Goal: Information Seeking & Learning: Compare options

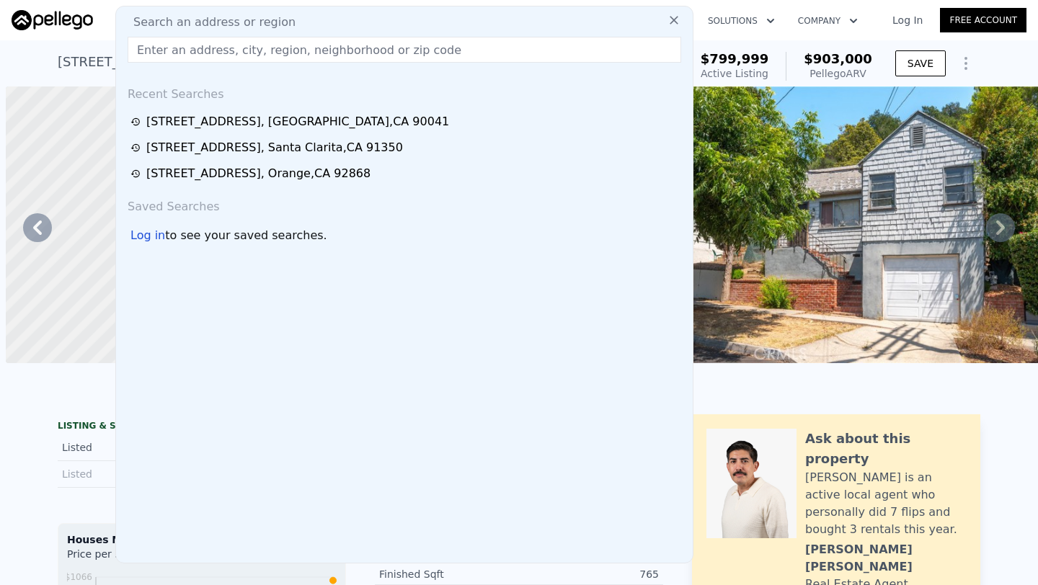
scroll to position [0, 336]
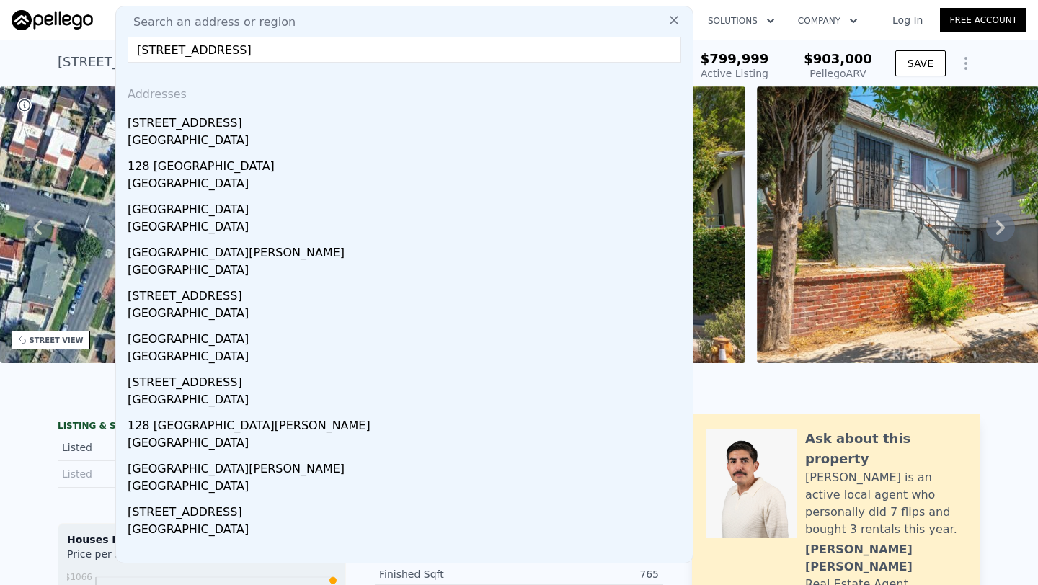
click at [193, 53] on input "128 Avenida San Dimas,San Clemente, CA 92672" at bounding box center [404, 50] width 553 height 26
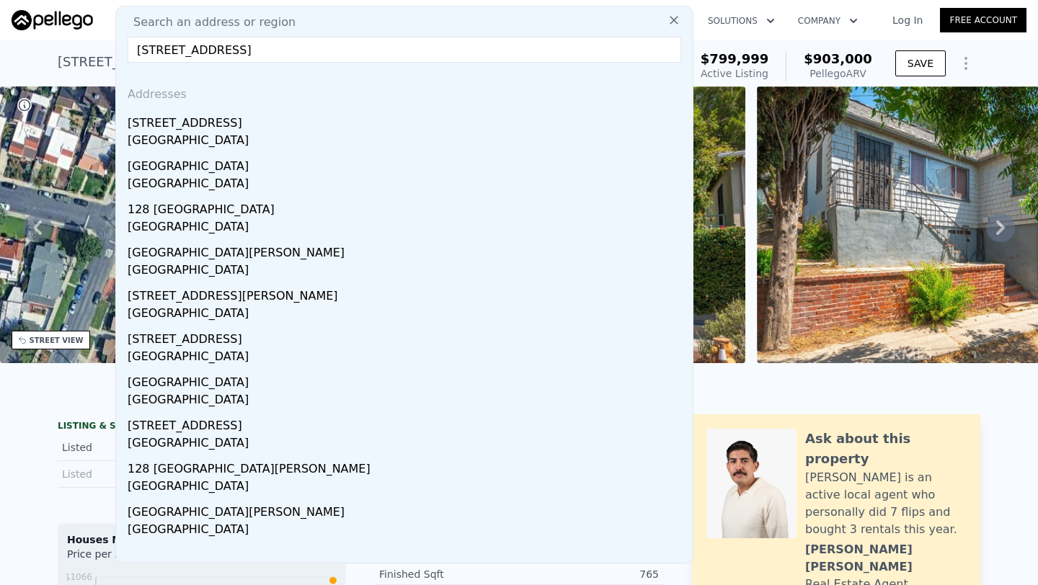
click at [424, 61] on input "128 Avenue San Dimas,San Clemente, CA 92672" at bounding box center [404, 50] width 553 height 26
click at [196, 49] on input "128 Avenue San Dimas,San Clemente, CA 92672" at bounding box center [404, 50] width 553 height 26
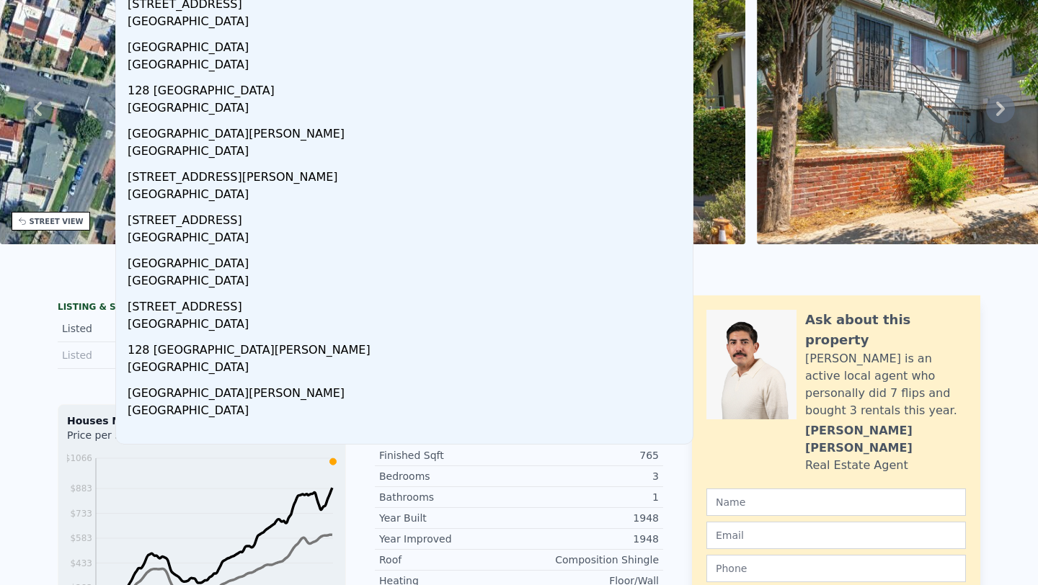
scroll to position [0, 0]
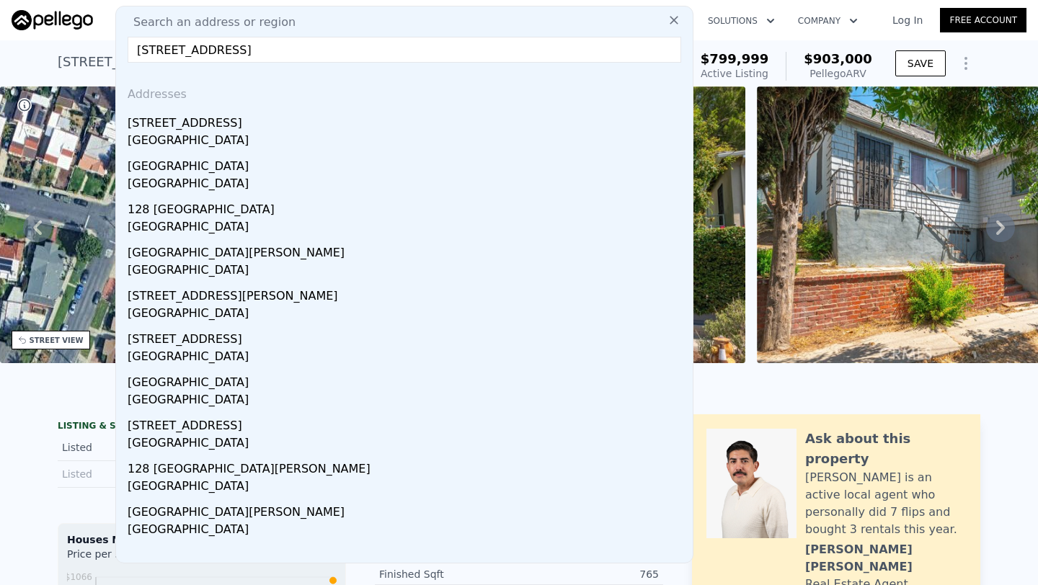
type input "128 av San Dimas,San Clemente, CA 92672"
click at [309, 45] on input "128 av San Dimas,San Clemente, CA 92672" at bounding box center [404, 50] width 553 height 26
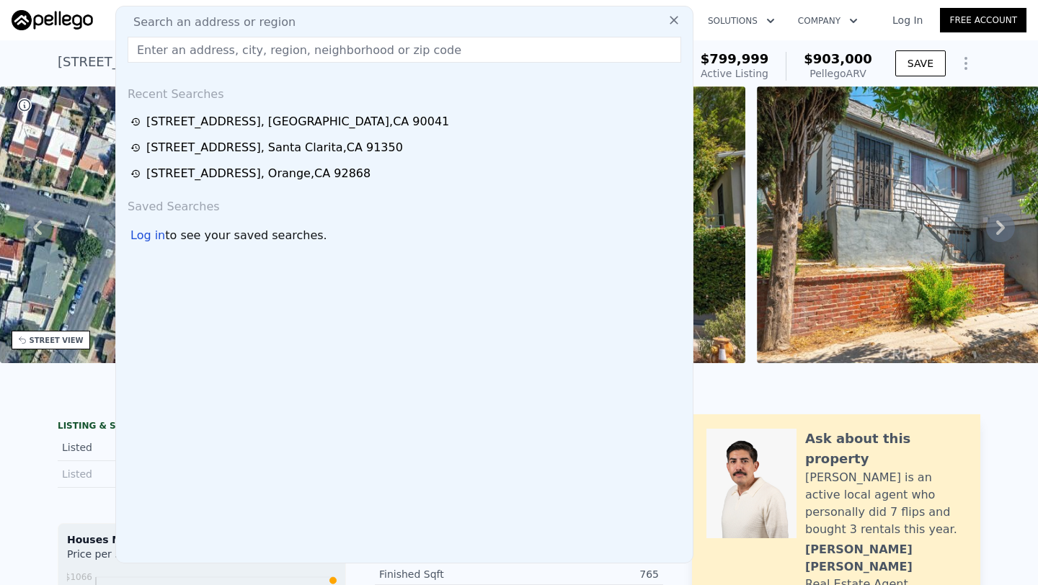
paste input "128 Avenida San Dimas,San Clemente, CA 92672"
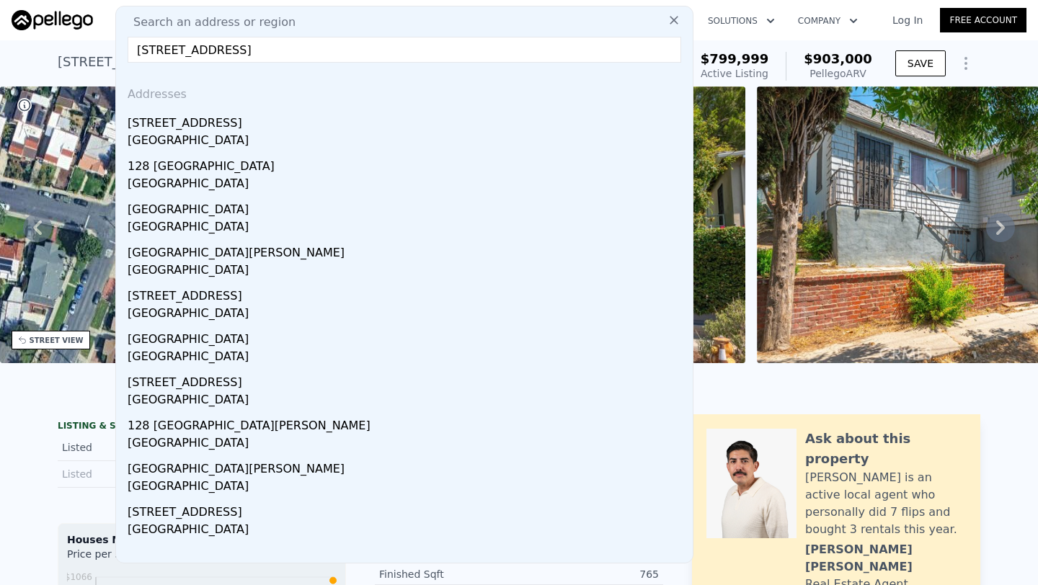
drag, startPoint x: 204, startPoint y: 46, endPoint x: 161, endPoint y: 47, distance: 42.5
click at [161, 47] on input "128 Avenida San Dimas,San Clemente, CA 92672" at bounding box center [404, 50] width 553 height 26
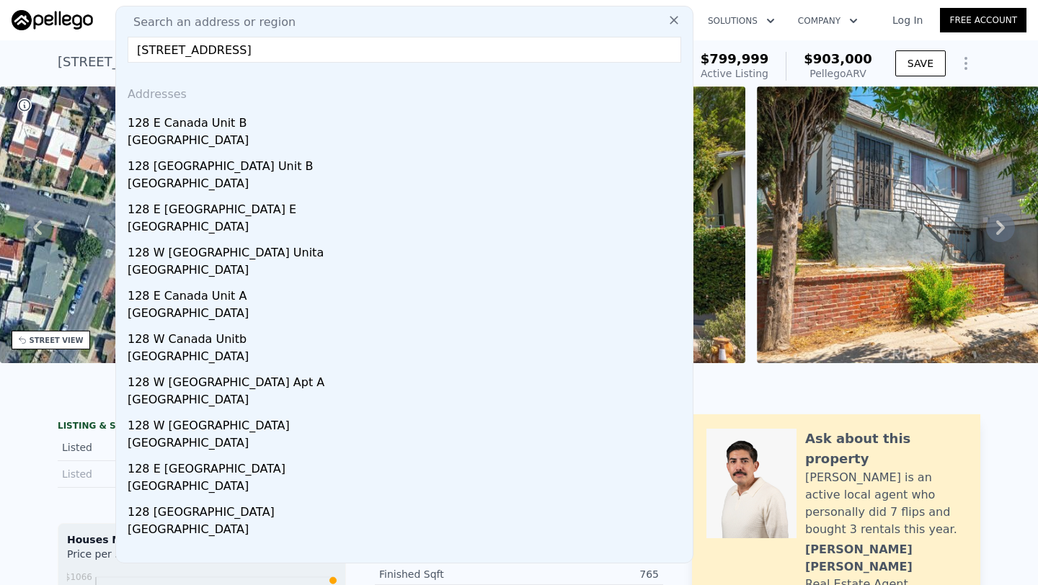
drag, startPoint x: 289, startPoint y: 52, endPoint x: 160, endPoint y: 54, distance: 129.0
click at [160, 54] on input "128 San Dimas,San Clemente, CA 92672" at bounding box center [404, 50] width 553 height 26
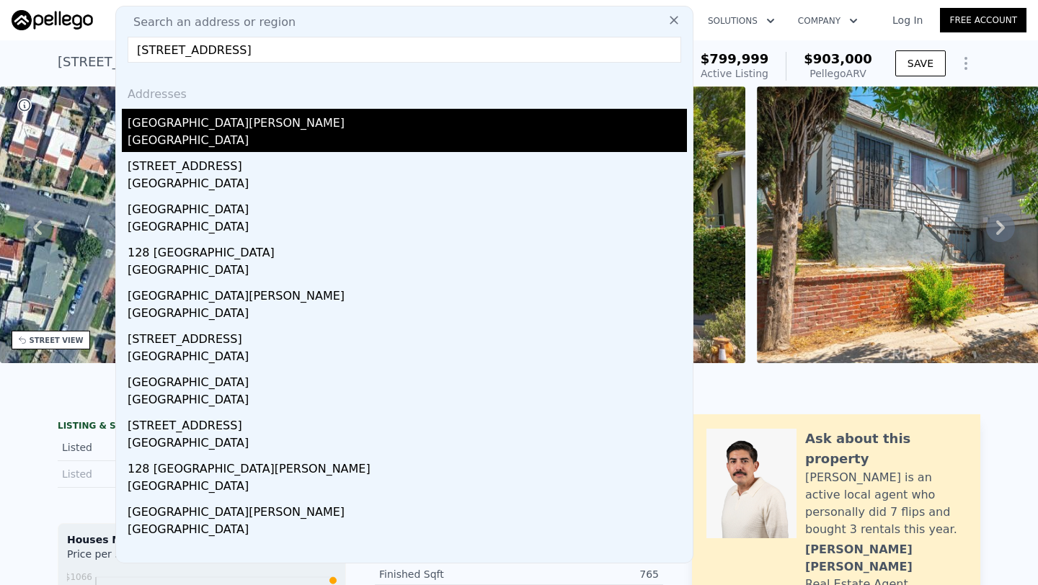
type input "128 avenida san ferna, CA 92672"
click at [241, 133] on div "[GEOGRAPHIC_DATA]" at bounding box center [407, 142] width 559 height 20
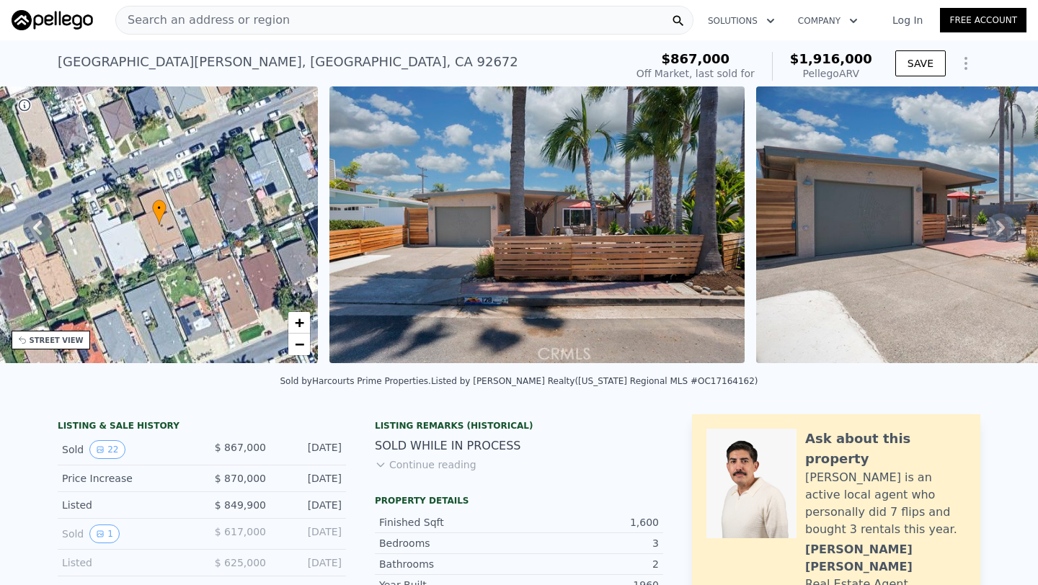
click at [77, 345] on div "STREET VIEW" at bounding box center [51, 340] width 79 height 19
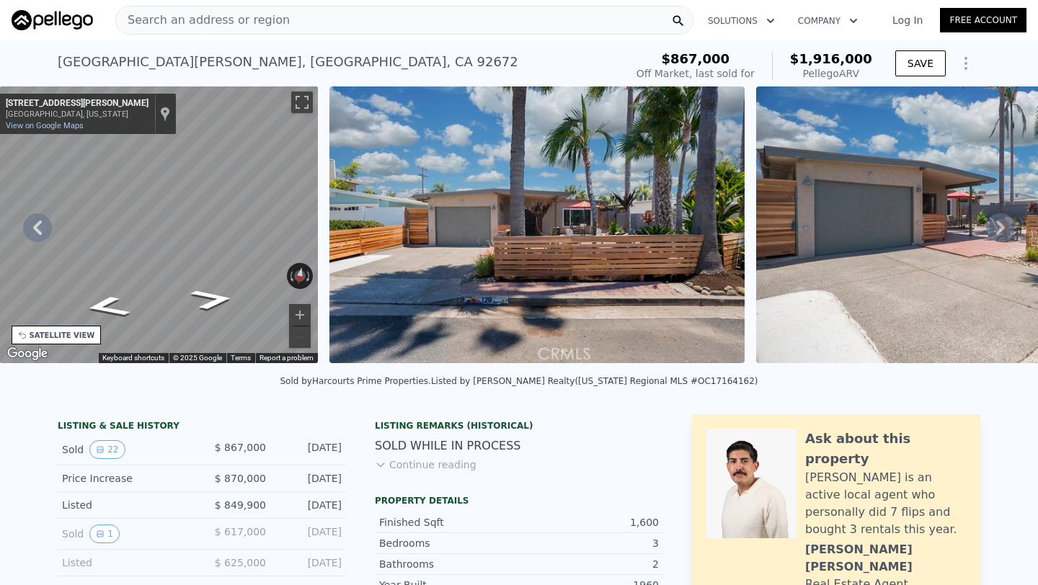
click at [62, 338] on div "SATELLITE VIEW" at bounding box center [63, 335] width 66 height 11
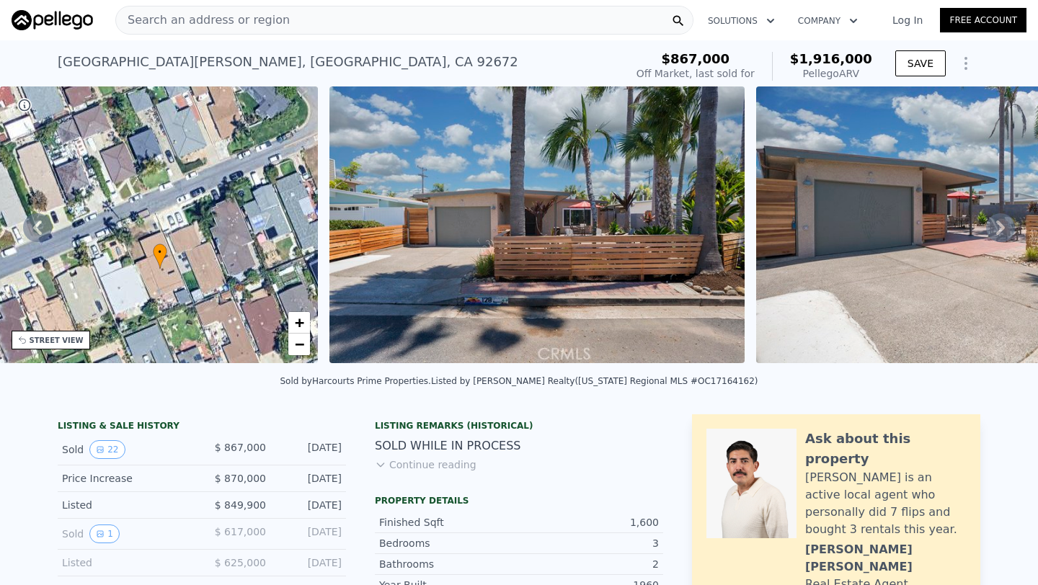
click at [215, 269] on div "• + −" at bounding box center [159, 224] width 318 height 277
click at [295, 345] on span "−" at bounding box center [299, 344] width 9 height 18
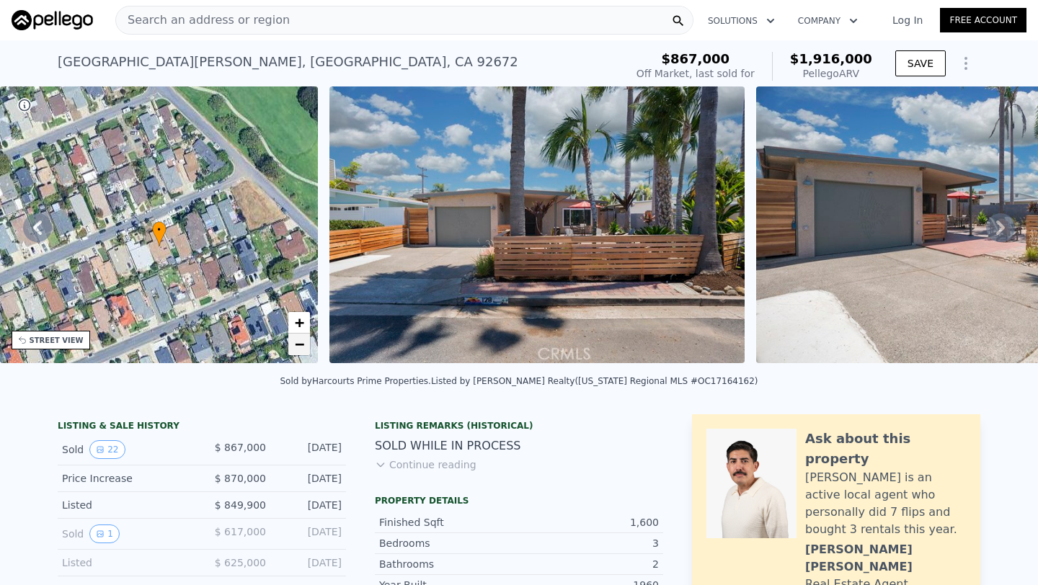
click at [295, 345] on span "−" at bounding box center [299, 344] width 9 height 18
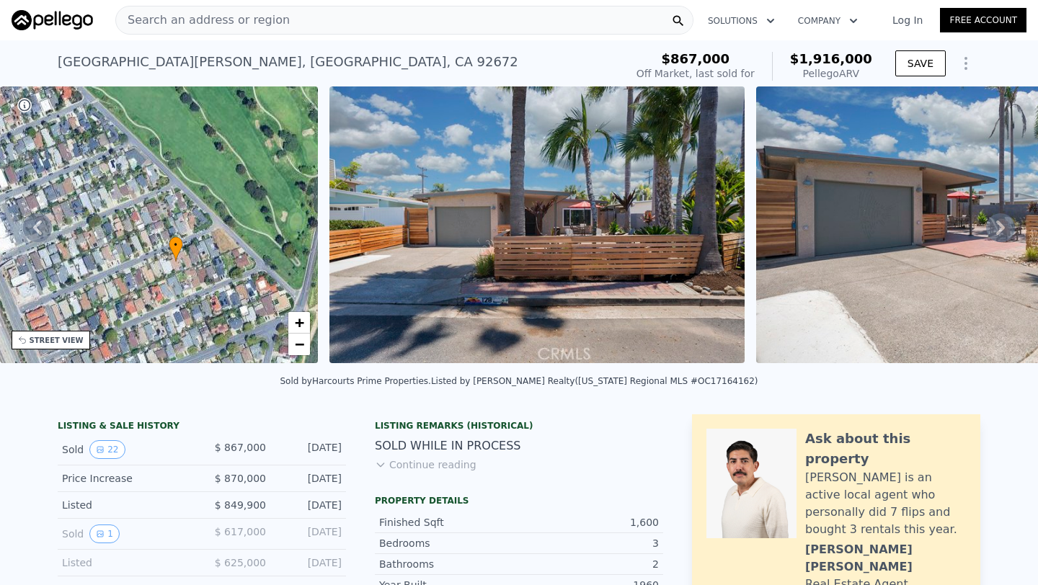
drag, startPoint x: 125, startPoint y: 249, endPoint x: 141, endPoint y: 275, distance: 30.8
click at [141, 275] on div "• + −" at bounding box center [159, 224] width 318 height 277
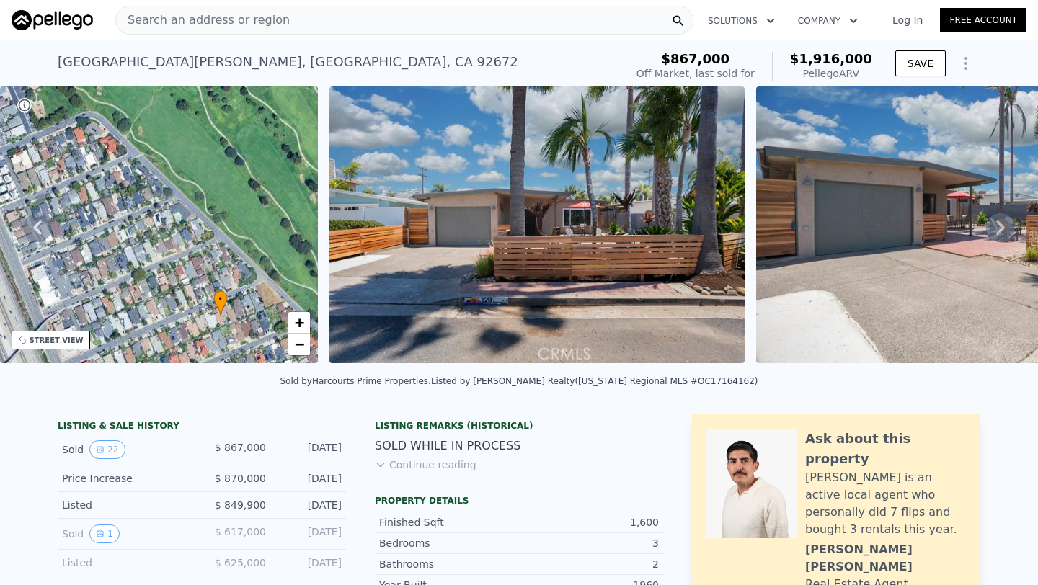
drag, startPoint x: 138, startPoint y: 207, endPoint x: 184, endPoint y: 260, distance: 70.0
click at [184, 260] on div "• + −" at bounding box center [159, 224] width 318 height 277
click at [301, 322] on span "+" at bounding box center [299, 322] width 9 height 18
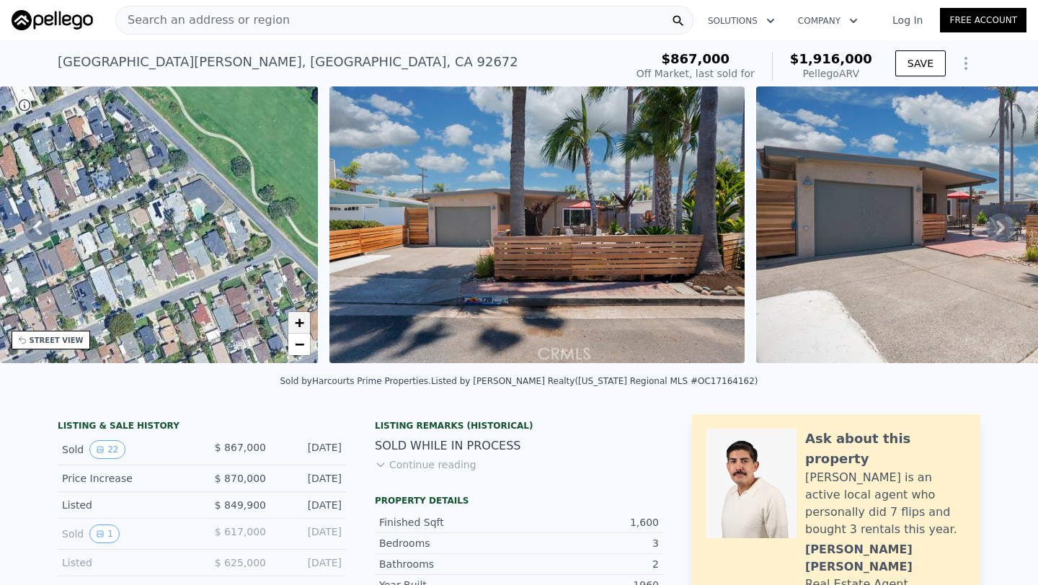
click at [301, 322] on span "+" at bounding box center [299, 322] width 9 height 18
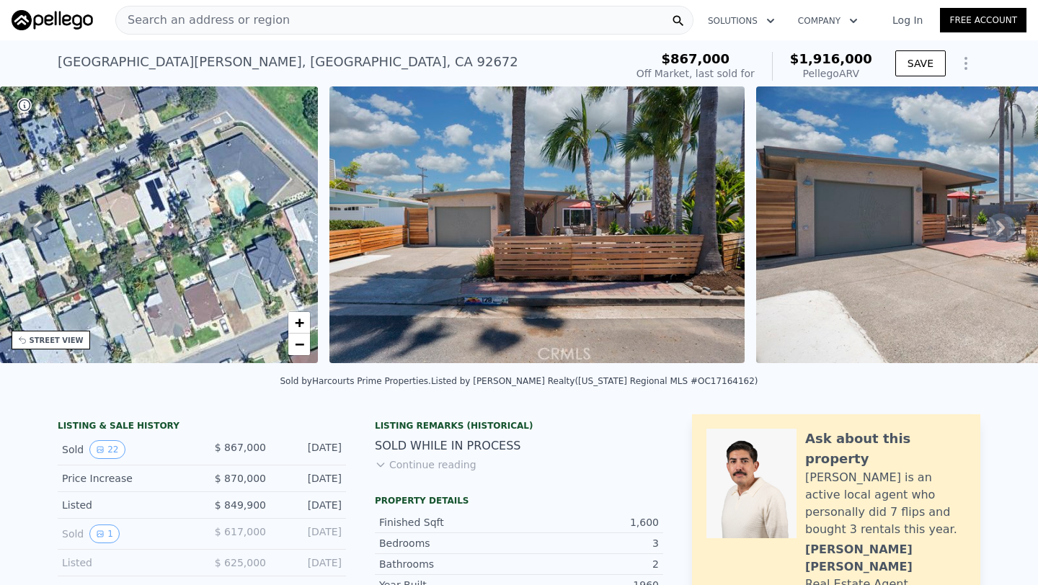
click at [27, 110] on icon at bounding box center [24, 105] width 14 height 14
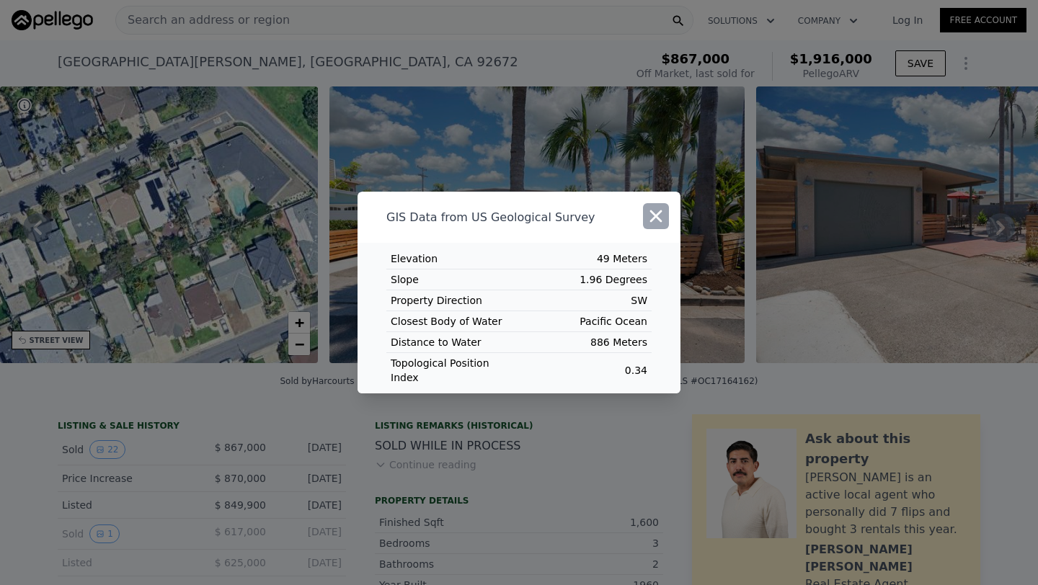
click at [667, 222] on button "button" at bounding box center [656, 216] width 26 height 26
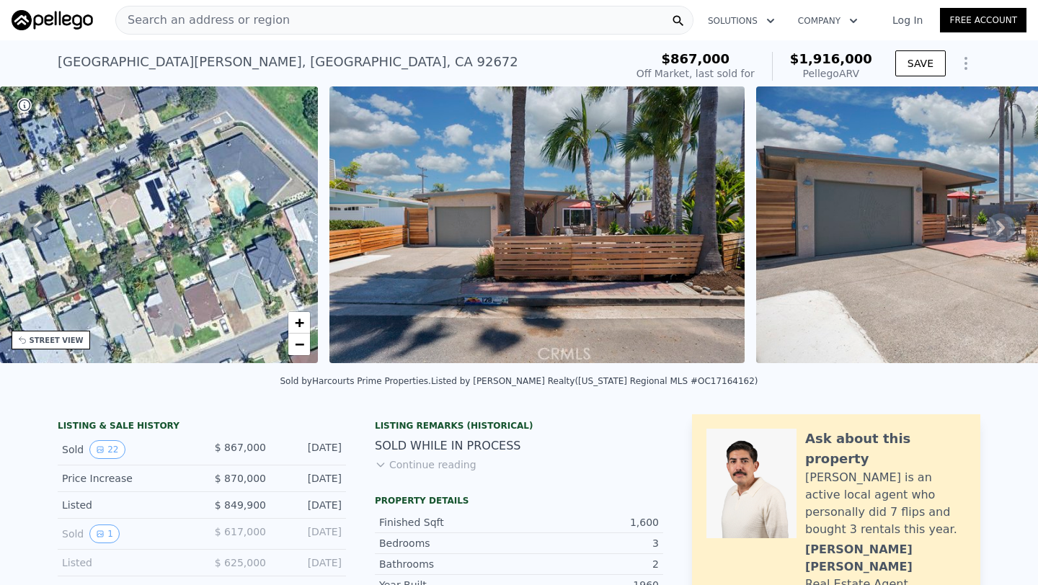
click at [89, 179] on div "• + −" at bounding box center [159, 224] width 318 height 277
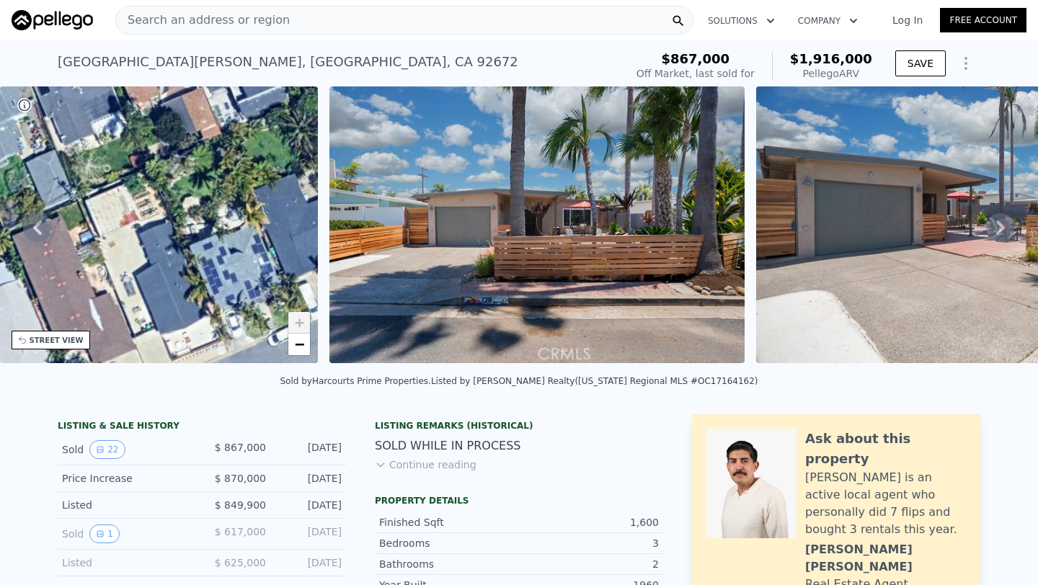
drag, startPoint x: 89, startPoint y: 179, endPoint x: 324, endPoint y: 356, distance: 293.9
click at [324, 356] on div "• + − • + − STREET VIEW ← Move left → Move right ↑ Move up ↓ Move down + Zoom i…" at bounding box center [519, 227] width 1038 height 282
click at [304, 349] on link "−" at bounding box center [299, 345] width 22 height 22
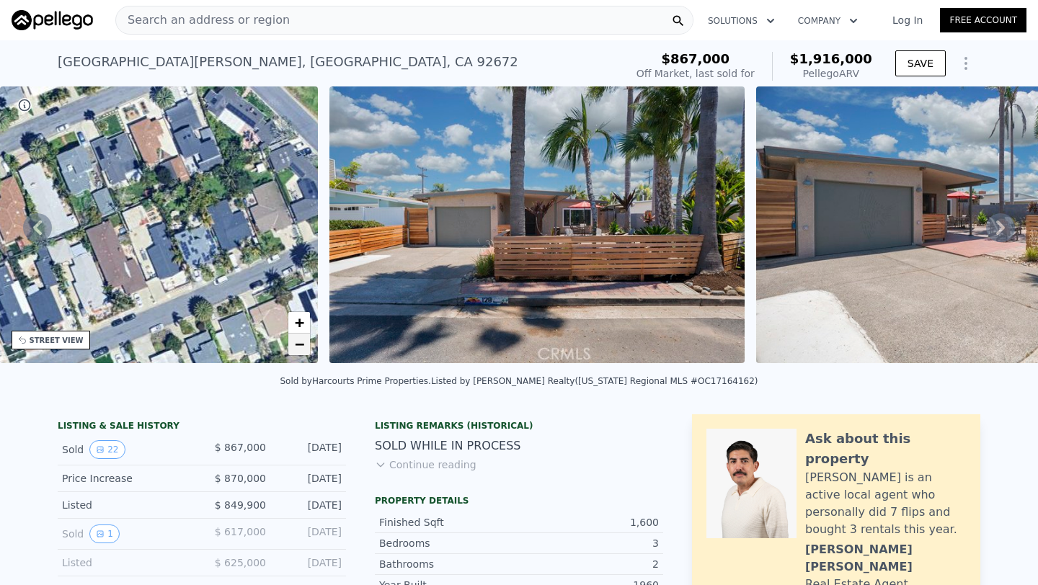
click at [304, 349] on link "−" at bounding box center [299, 345] width 22 height 22
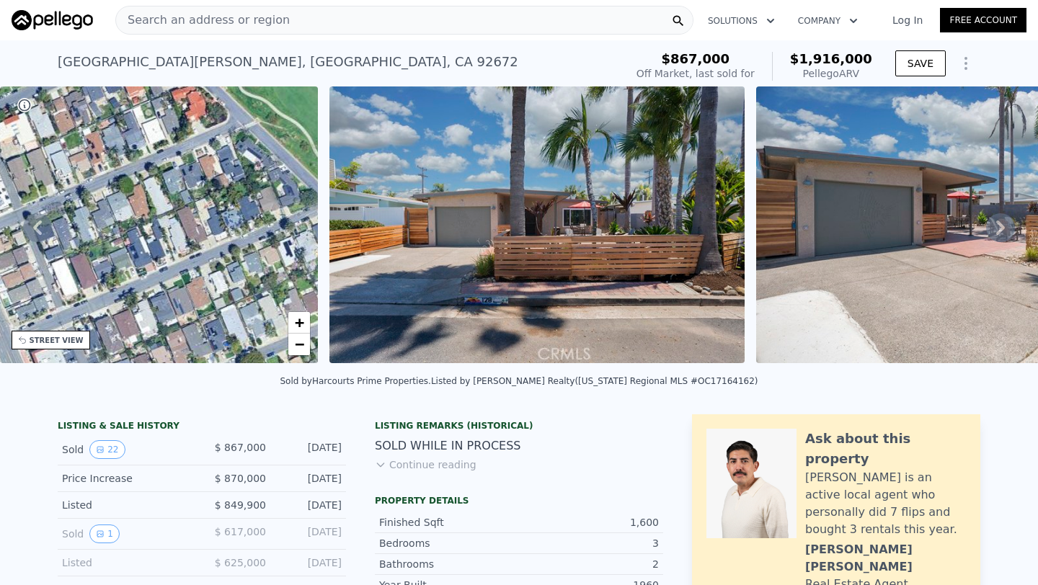
drag, startPoint x: 127, startPoint y: 295, endPoint x: 179, endPoint y: 277, distance: 55.8
click at [179, 277] on div "• + −" at bounding box center [159, 224] width 318 height 277
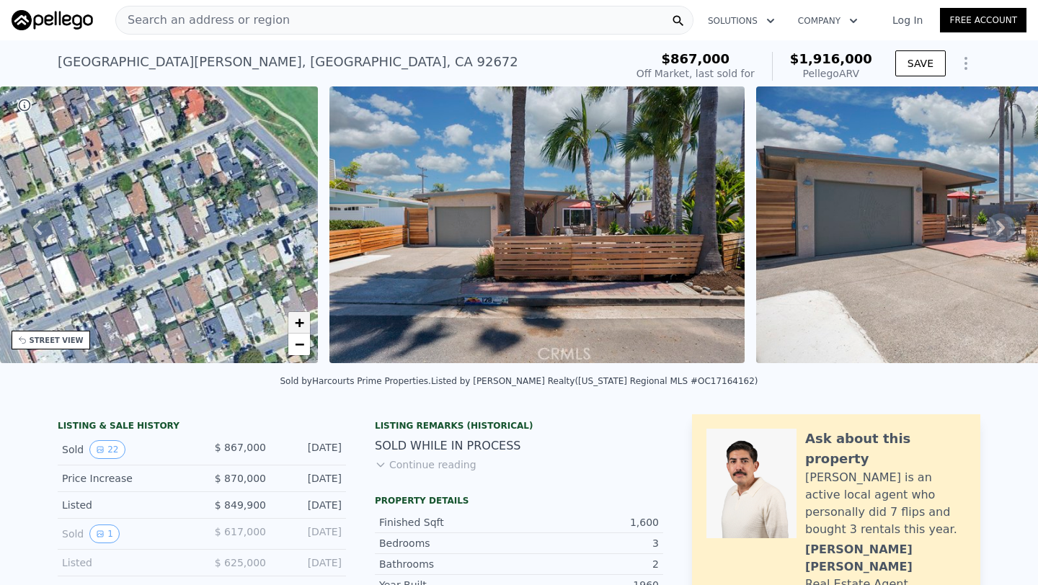
click at [302, 326] on span "+" at bounding box center [299, 322] width 9 height 18
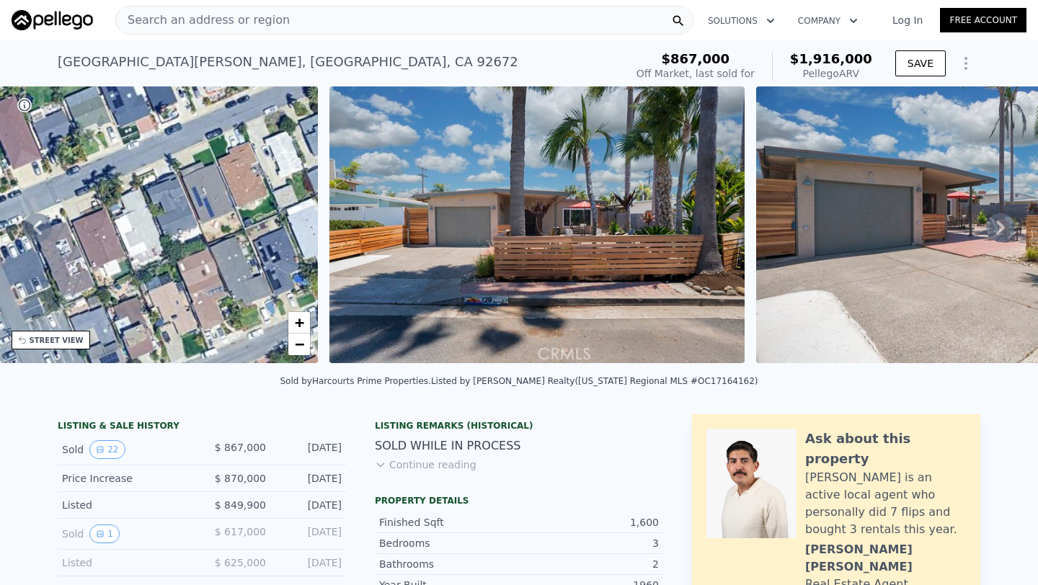
drag, startPoint x: 216, startPoint y: 154, endPoint x: 244, endPoint y: -45, distance: 200.8
click at [244, 0] on html "Search an address or region Solutions Company Open main menu Log In Free Accoun…" at bounding box center [519, 292] width 1038 height 585
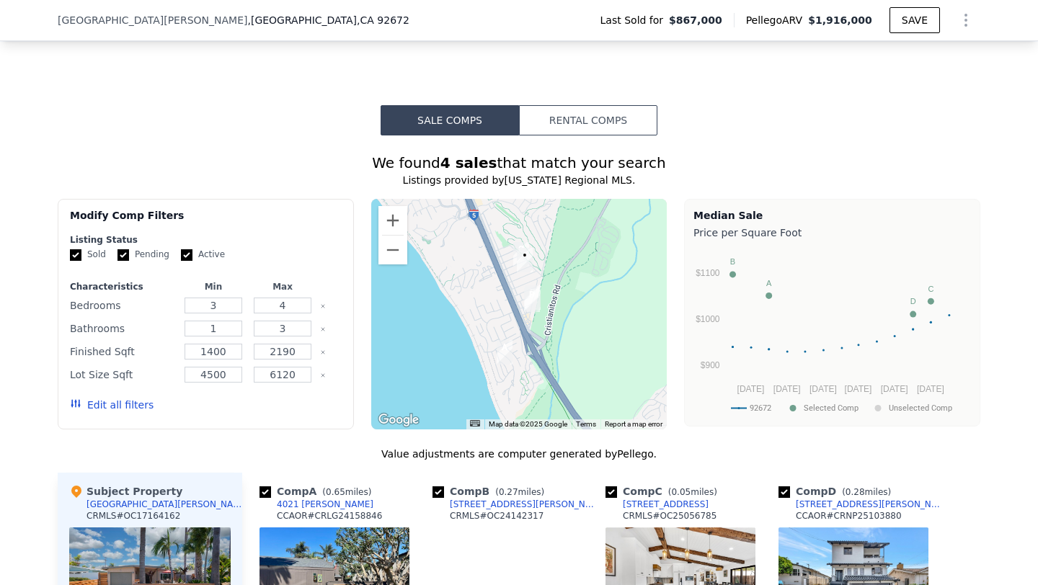
scroll to position [1168, 0]
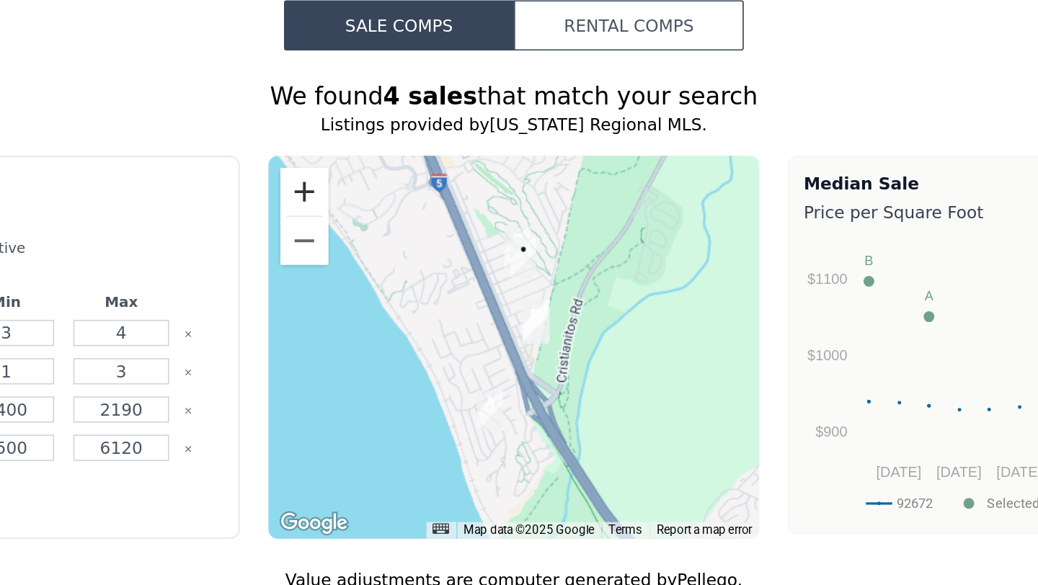
click at [403, 218] on button "Zoom in" at bounding box center [392, 213] width 29 height 29
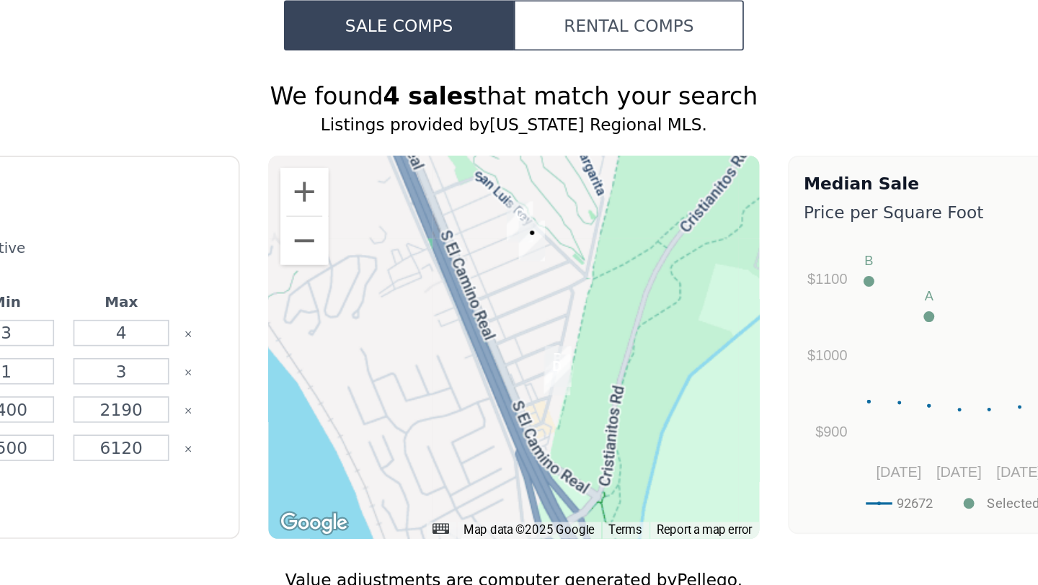
drag, startPoint x: 535, startPoint y: 233, endPoint x: 535, endPoint y: 269, distance: 35.3
click at [535, 269] on div at bounding box center [519, 307] width 296 height 231
click at [522, 223] on img "126 Avenida San Dimas" at bounding box center [522, 231] width 16 height 24
click at [525, 224] on img "126 Avenida San Dimas" at bounding box center [522, 231] width 16 height 24
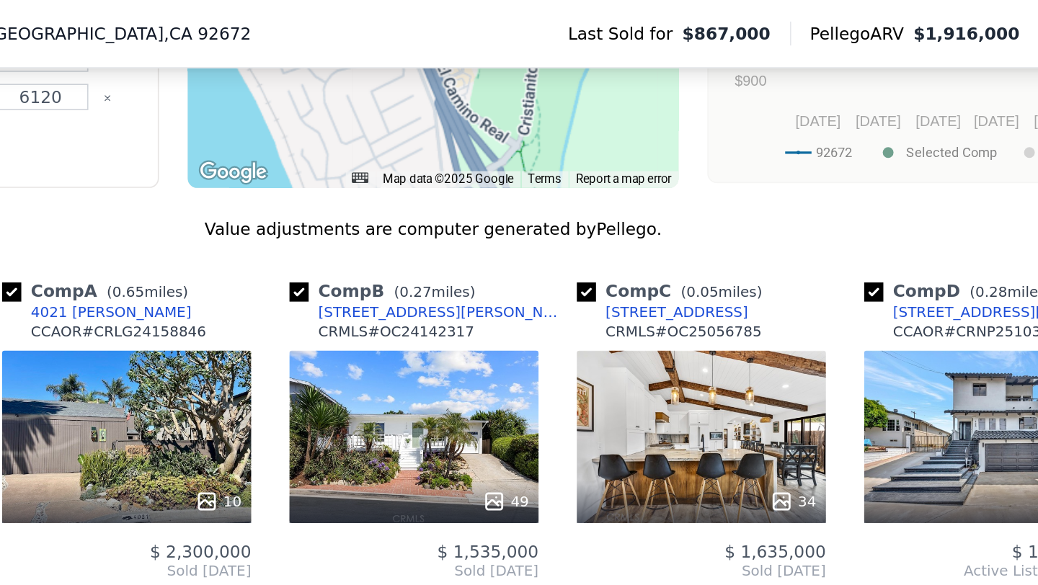
scroll to position [1467, 0]
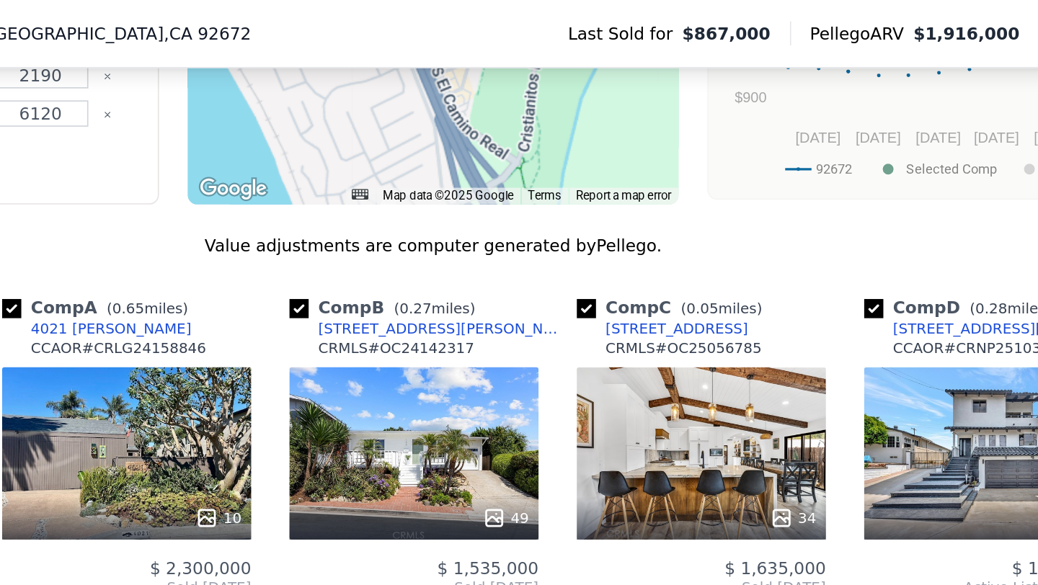
click at [685, 198] on div "[STREET_ADDRESS]" at bounding box center [666, 198] width 86 height 12
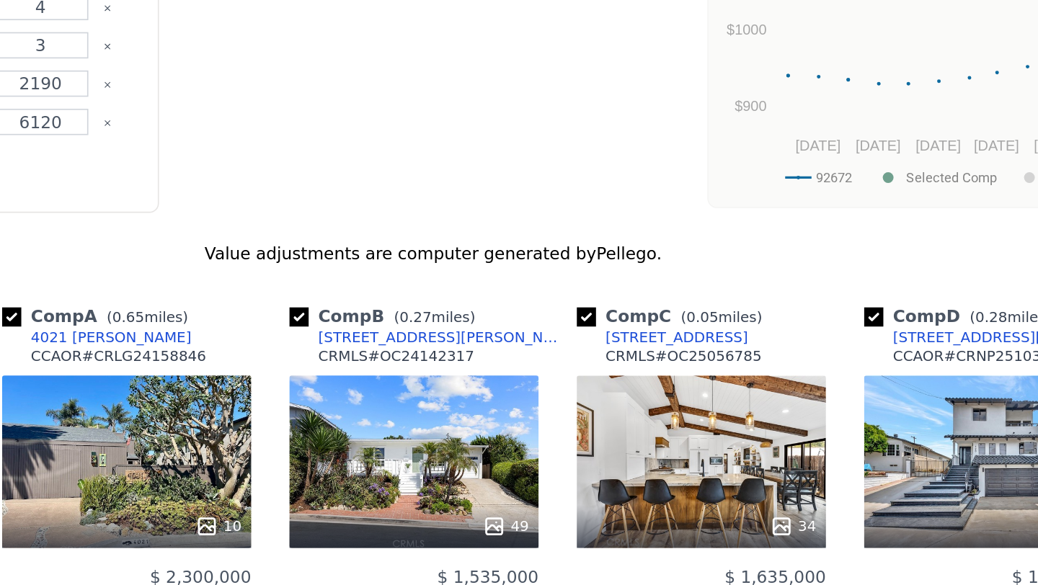
scroll to position [0, 0]
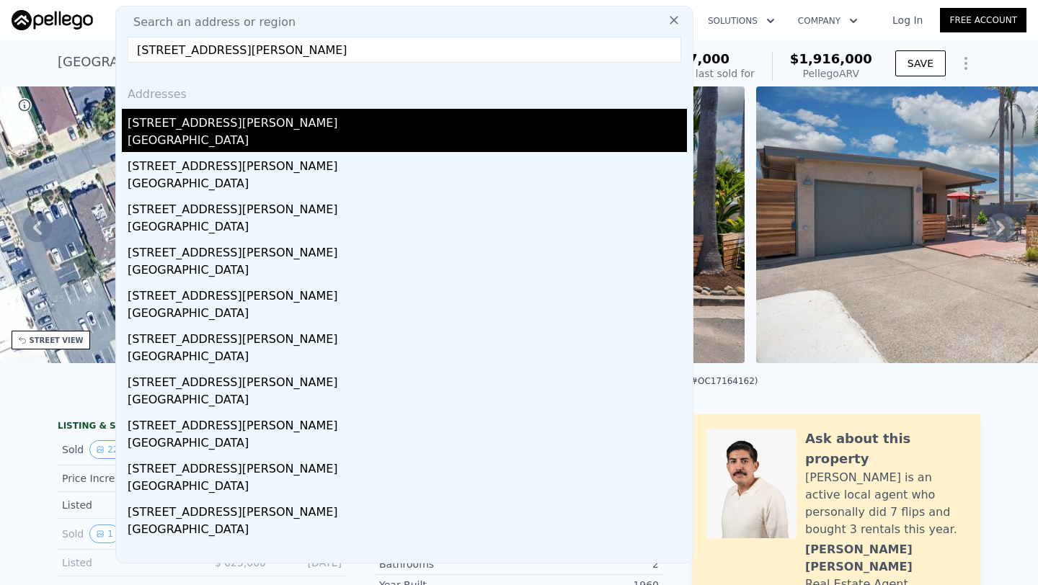
type input "317 Gifford Ave, Los Angeles, CA 90063"
click at [206, 146] on div "East Los Angeles, CA 90063" at bounding box center [407, 142] width 559 height 20
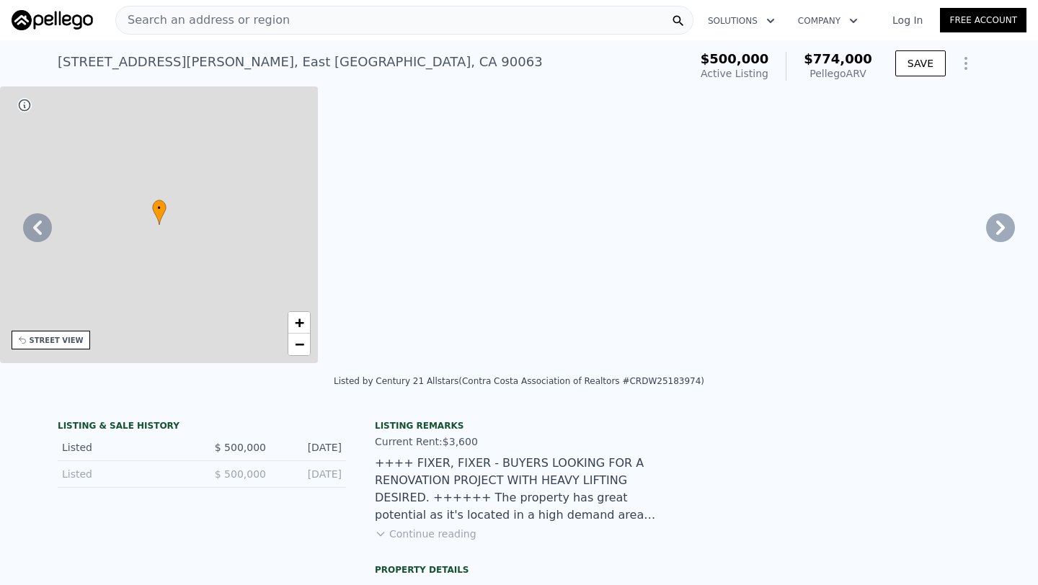
type input "2"
type input "5"
type input "0"
type input "6"
type input "1048"
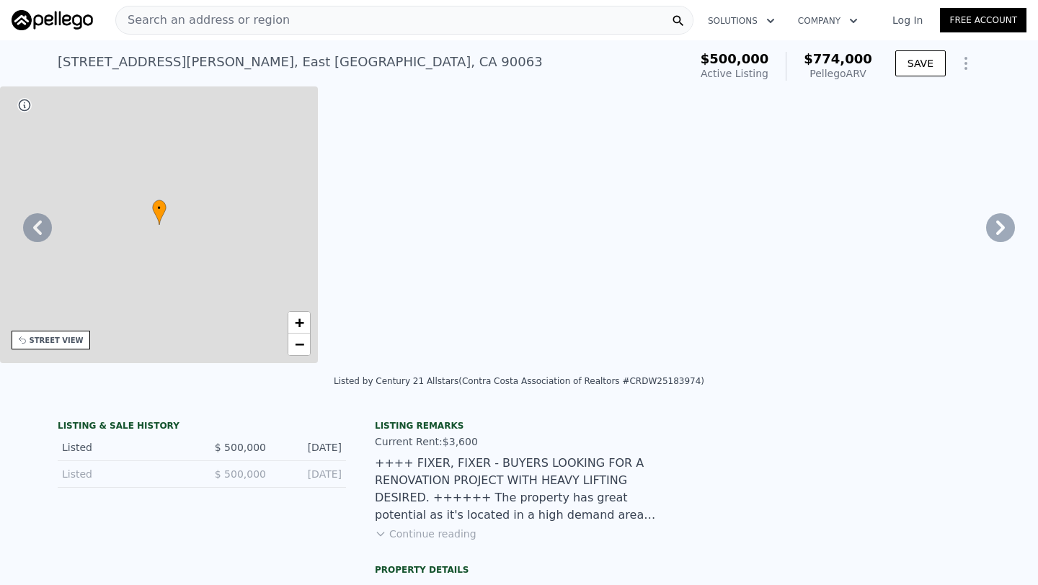
type input "1756"
type input "4314"
type input "14079"
type input "$ 774,000"
type input "6"
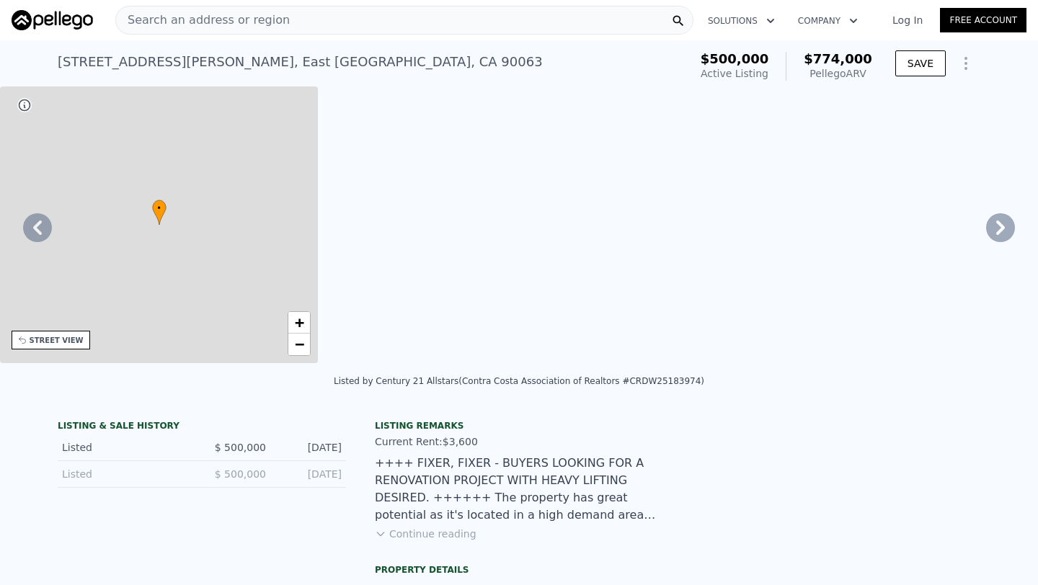
type input "$ 194,924"
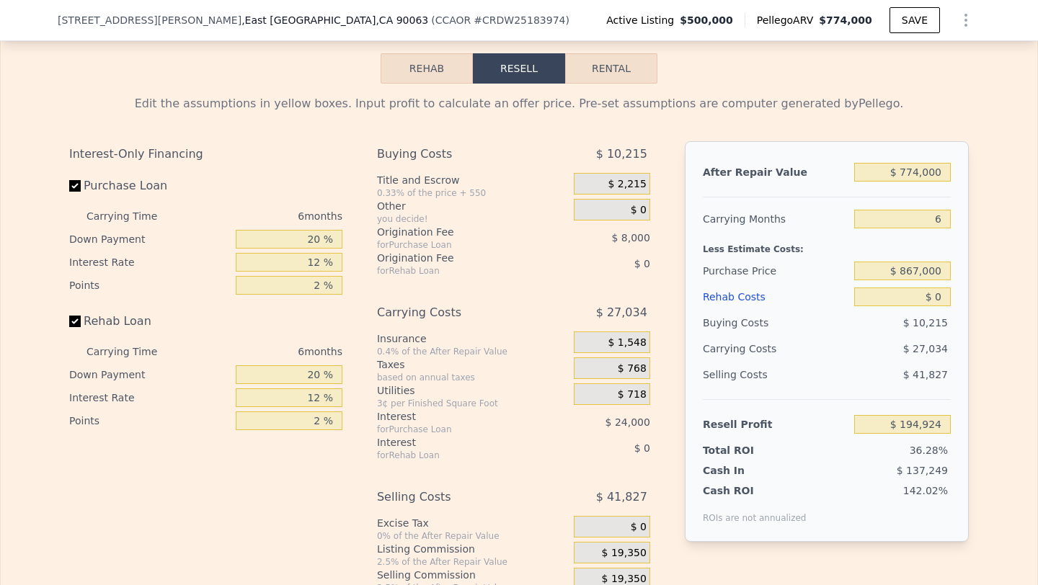
scroll to position [2235, 0]
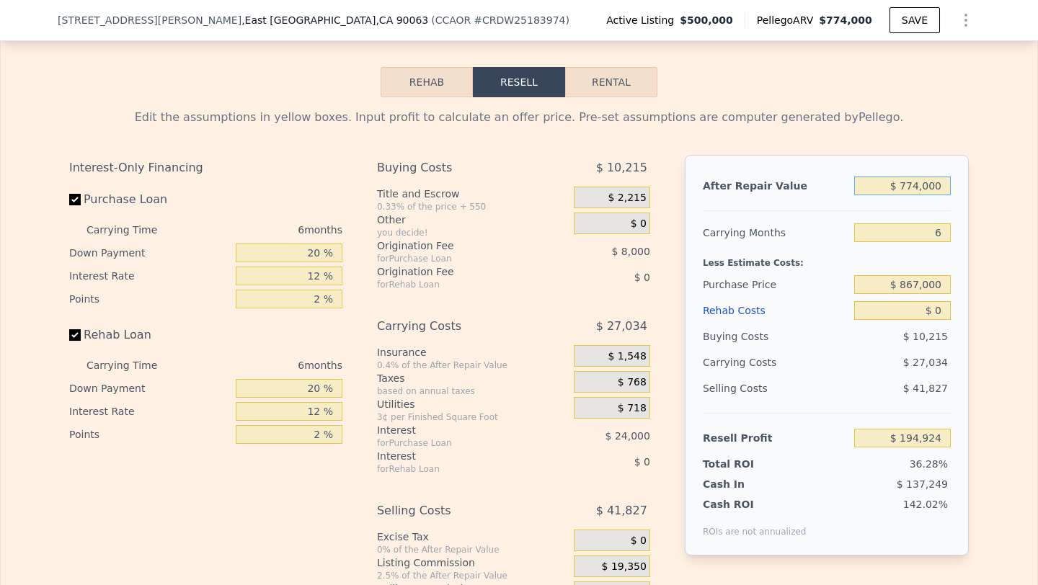
click at [917, 185] on input "$ 774,000" at bounding box center [902, 186] width 97 height 19
type input "$ 77,000"
type input "-$ 463,511"
type input "$ 770,000"
type input "$ 191,145"
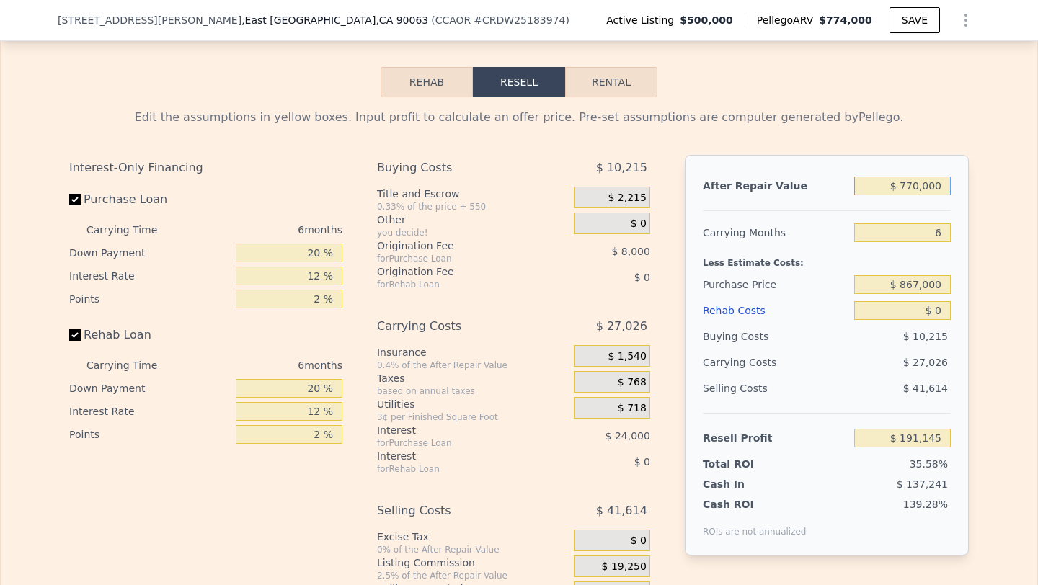
type input "$ 770,000"
click at [943, 230] on input "6" at bounding box center [902, 232] width 97 height 19
type input "5"
type input "$ 195,650"
type input "5"
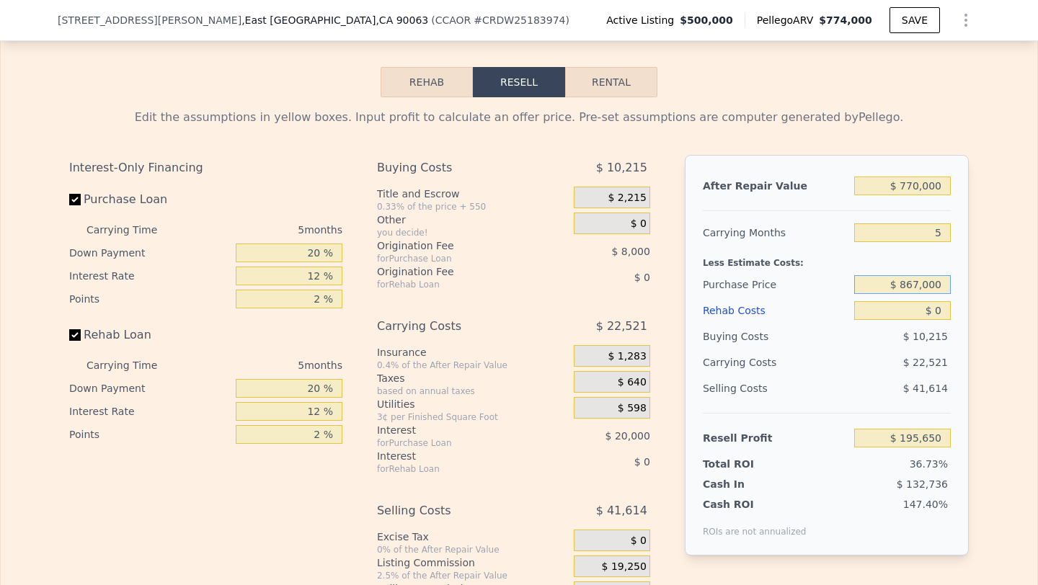
click at [915, 285] on input "$ 867,000" at bounding box center [902, 284] width 97 height 19
click at [921, 285] on input "$ 867,000" at bounding box center [902, 284] width 97 height 19
type input "$ 500,000"
click at [945, 310] on input "$ 0" at bounding box center [902, 310] width 97 height 19
click at [429, 84] on button "Rehab" at bounding box center [426, 82] width 92 height 30
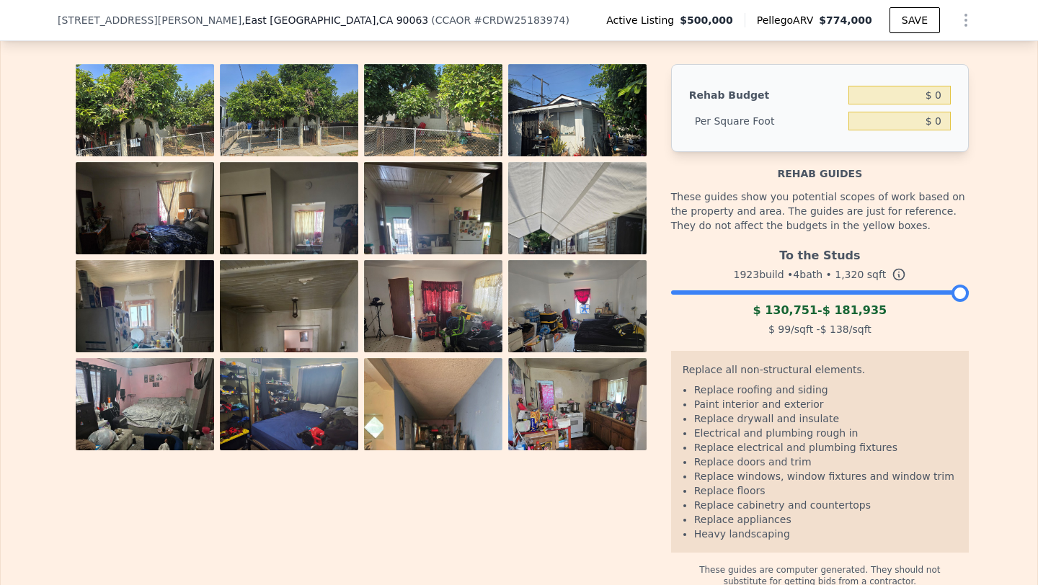
scroll to position [2231, 0]
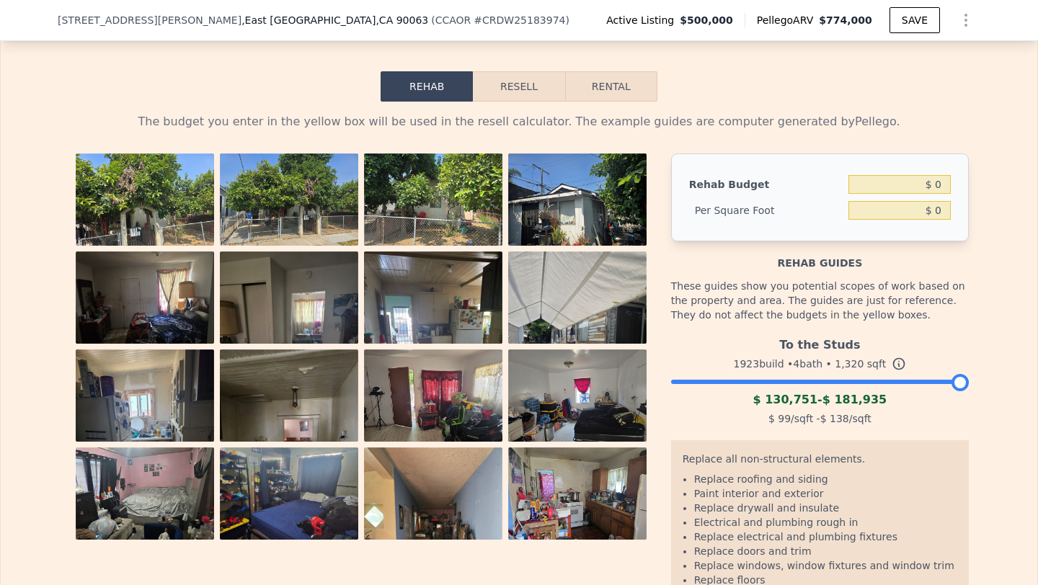
click at [816, 380] on div at bounding box center [820, 378] width 298 height 9
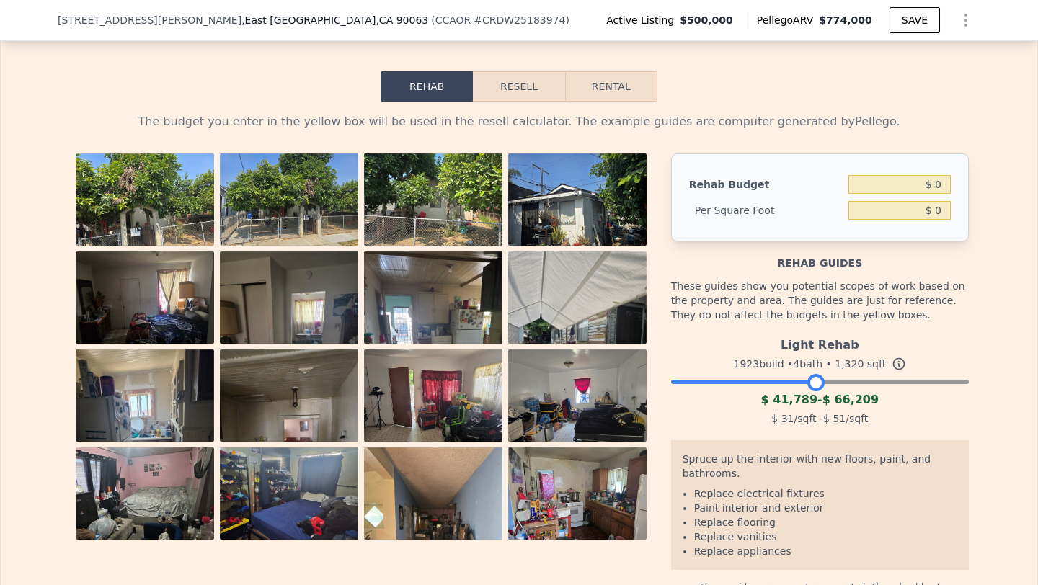
click at [852, 378] on div at bounding box center [820, 378] width 298 height 9
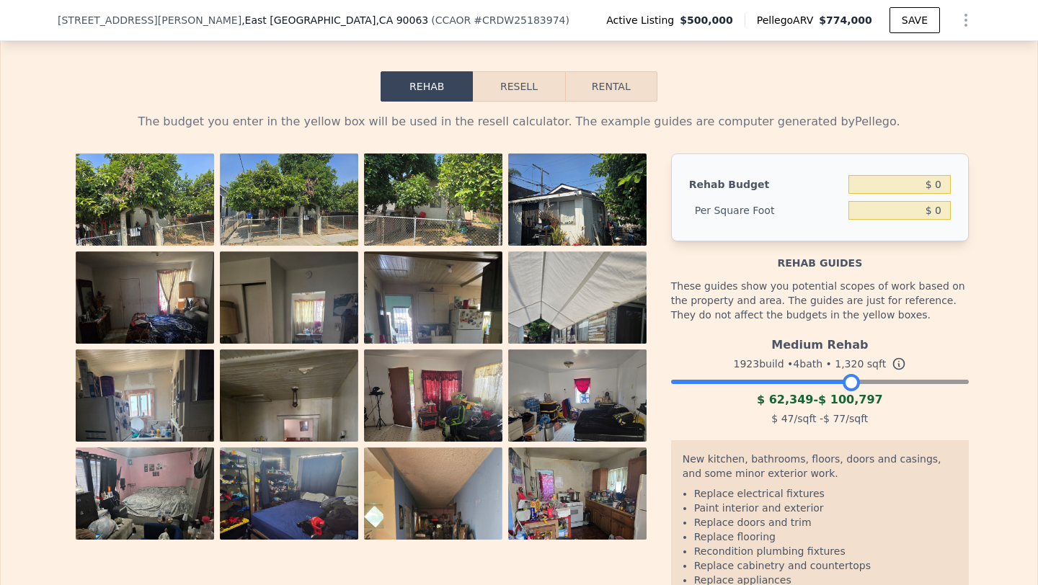
click at [878, 377] on div at bounding box center [820, 378] width 298 height 9
click at [878, 376] on div at bounding box center [878, 382] width 17 height 17
click at [896, 376] on div at bounding box center [820, 378] width 298 height 9
click at [850, 378] on div at bounding box center [820, 378] width 298 height 9
click at [881, 378] on div at bounding box center [820, 378] width 298 height 9
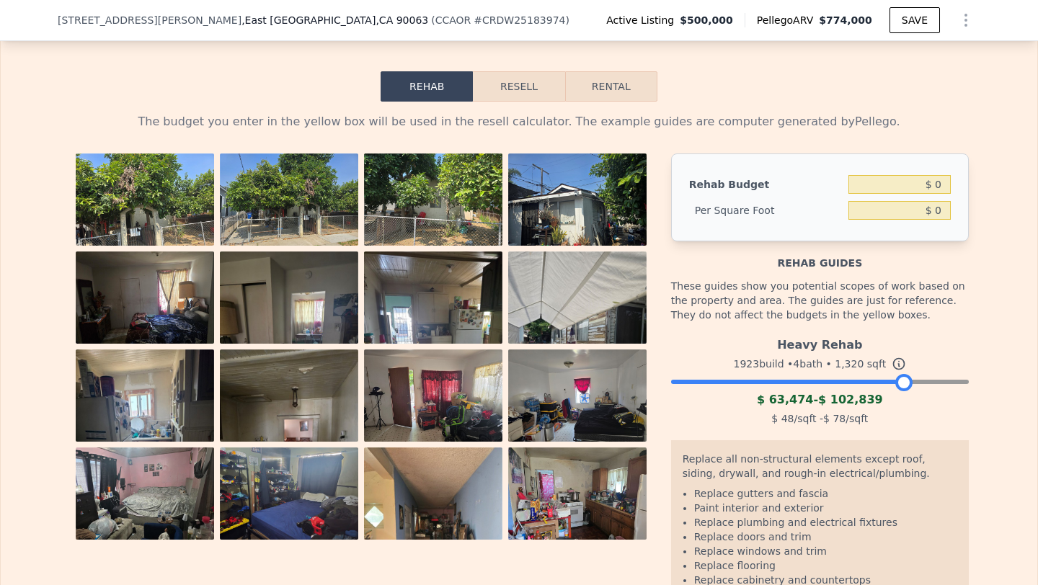
click at [904, 376] on div at bounding box center [820, 378] width 298 height 9
click at [519, 87] on button "Resell" at bounding box center [519, 86] width 92 height 30
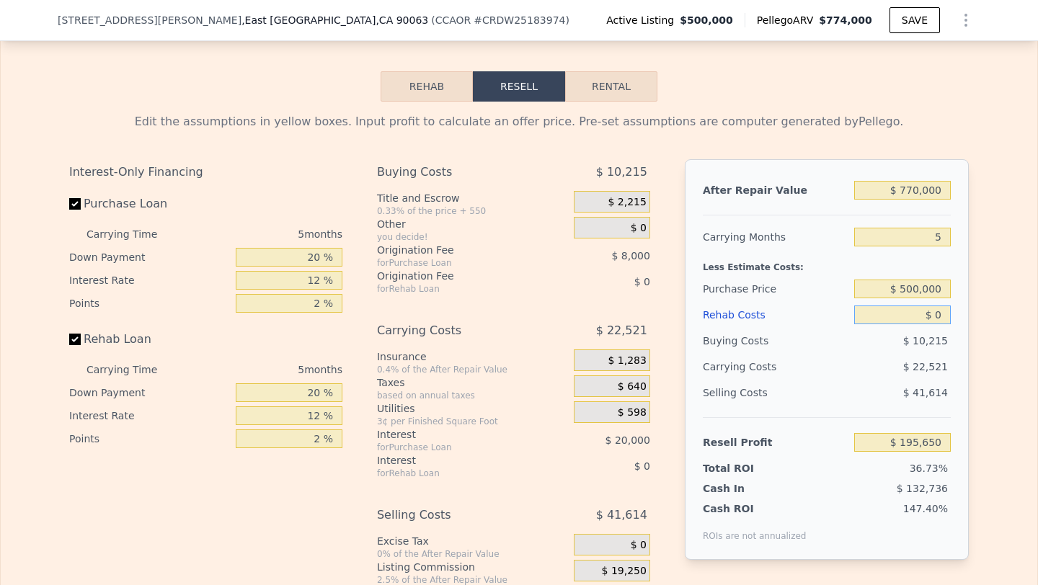
click at [933, 314] on input "$ 0" at bounding box center [902, 315] width 97 height 19
type input "$ 10"
type input "$ 195,640"
type input "$ 1,000"
type input "$ 194,594"
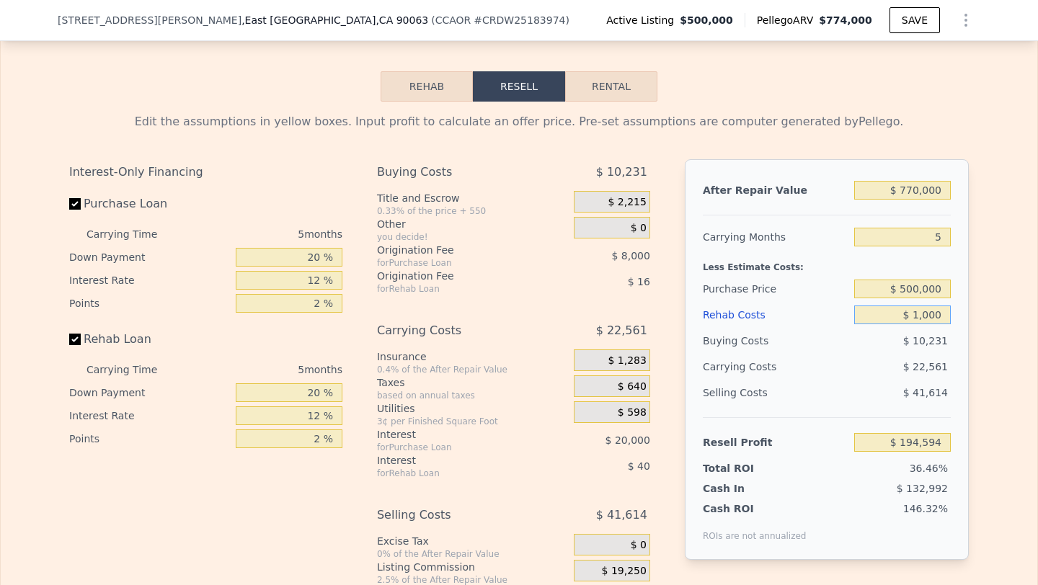
type input "$ 10,000"
type input "$ 185,090"
type input "$ 100,000"
type input "$ 90,050"
type input "$ 100,000"
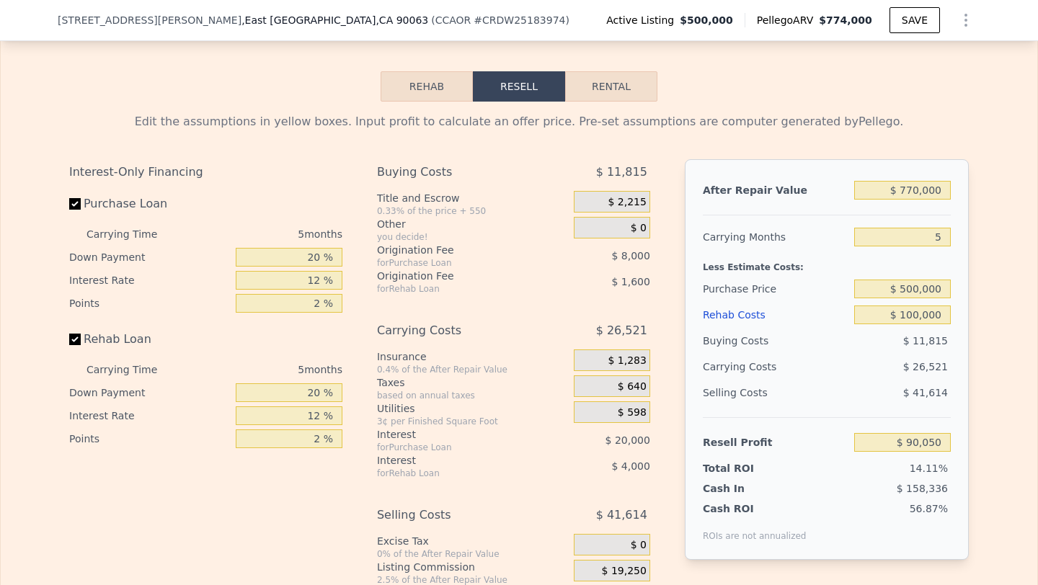
click at [858, 369] on div "$ 26,521" at bounding box center [874, 367] width 152 height 26
click at [914, 191] on input "$ 770,000" at bounding box center [902, 190] width 97 height 19
type input "$ 70,000"
type input "-$ 571,453"
type input "$ 750,000"
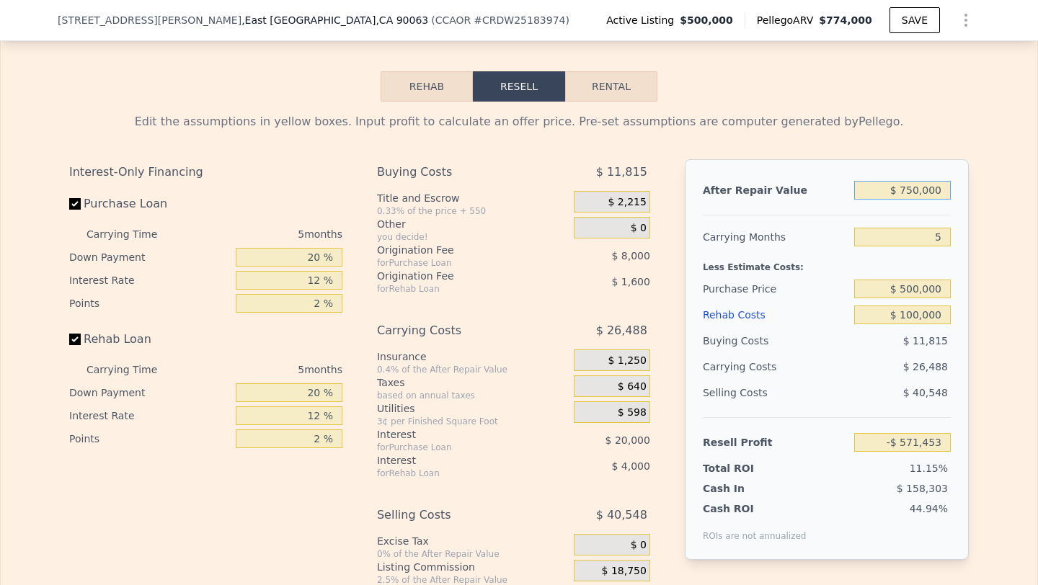
type input "$ 71,149"
type input "$ 750,000"
click at [819, 218] on div "After Repair Value $ 750,000 Carrying Months 5 Less Estimate Costs: Purchase Pr…" at bounding box center [827, 359] width 284 height 401
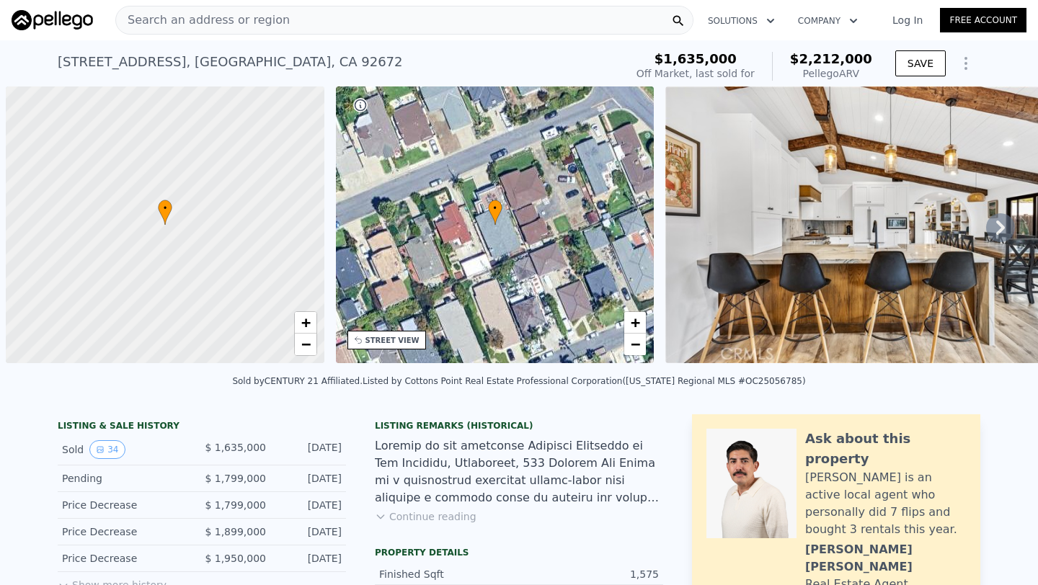
scroll to position [0, 6]
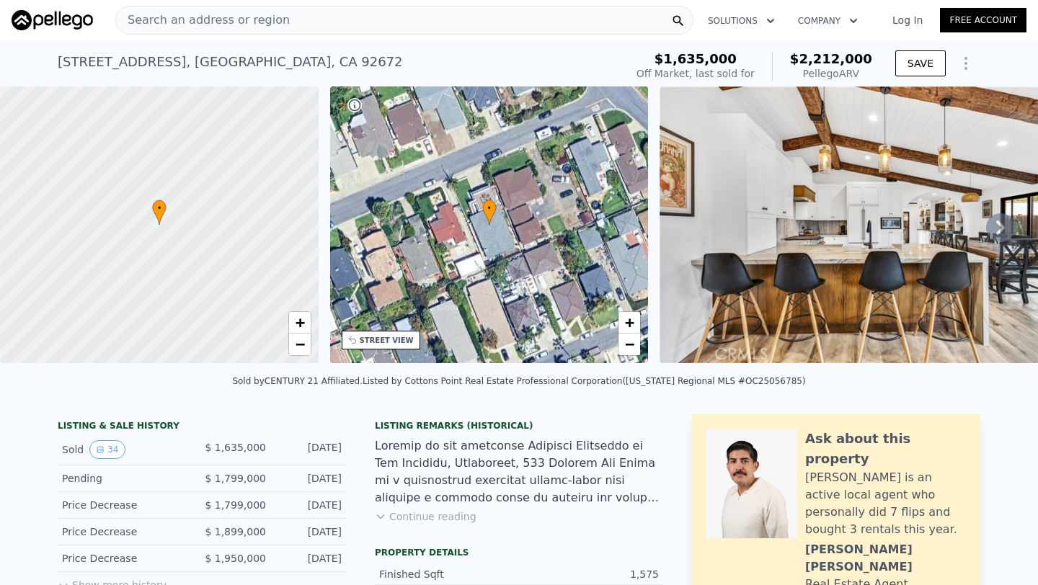
click at [522, 186] on div "• + −" at bounding box center [489, 224] width 318 height 277
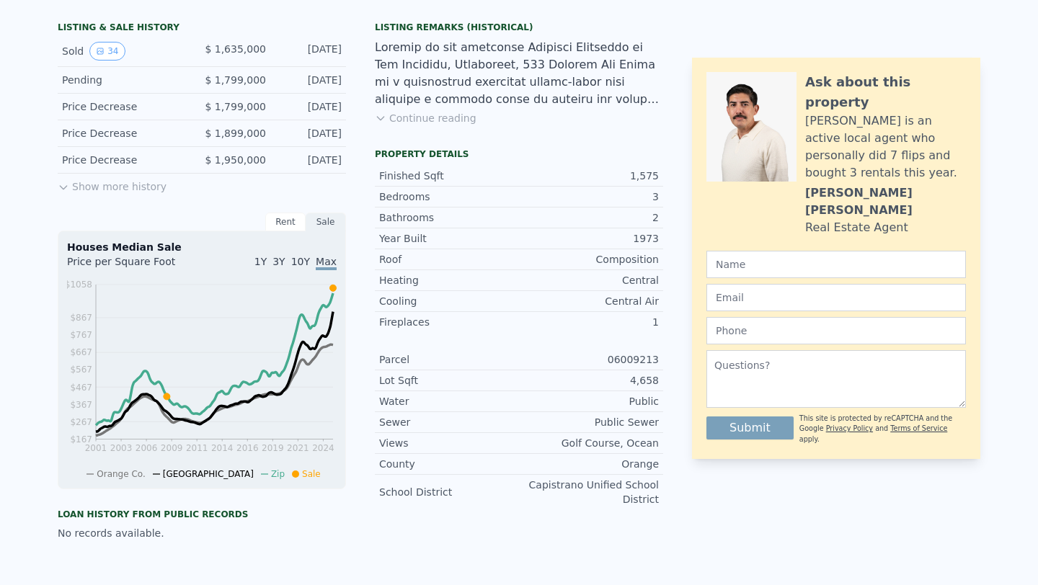
scroll to position [0, 0]
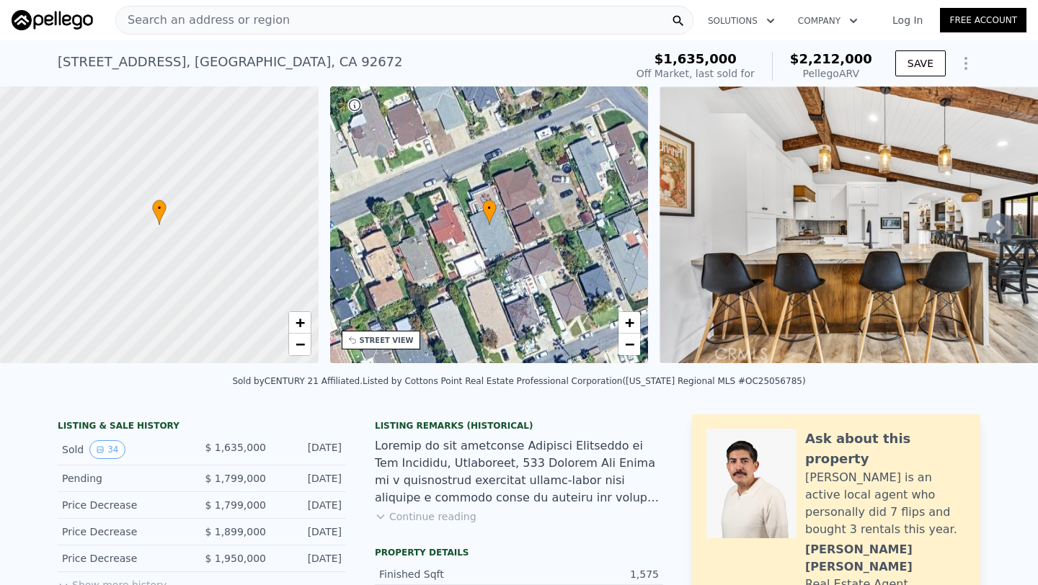
click at [202, 15] on span "Search an address or region" at bounding box center [203, 20] width 174 height 17
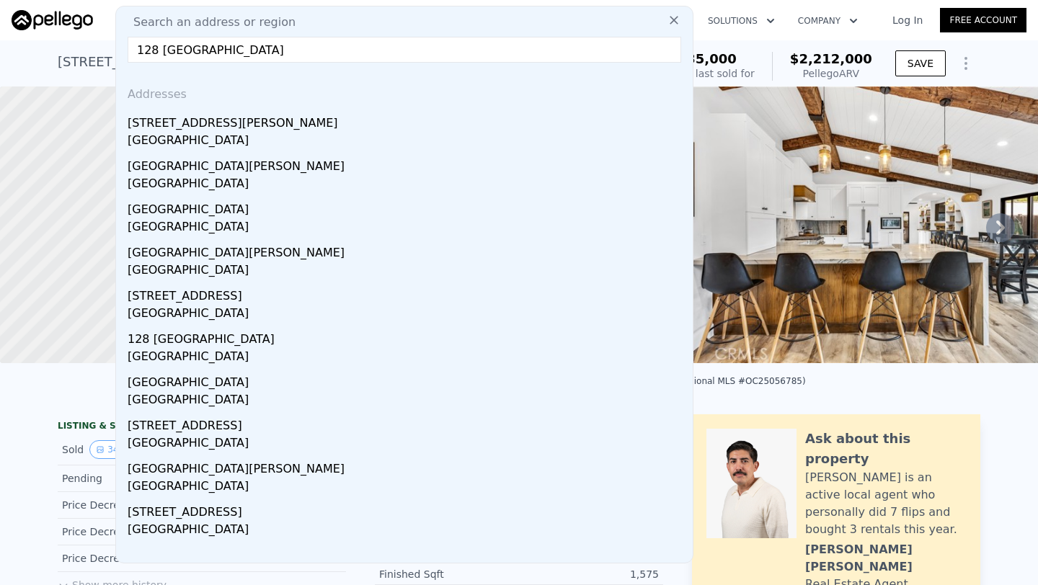
click at [153, 47] on input "128 [GEOGRAPHIC_DATA]" at bounding box center [404, 50] width 553 height 26
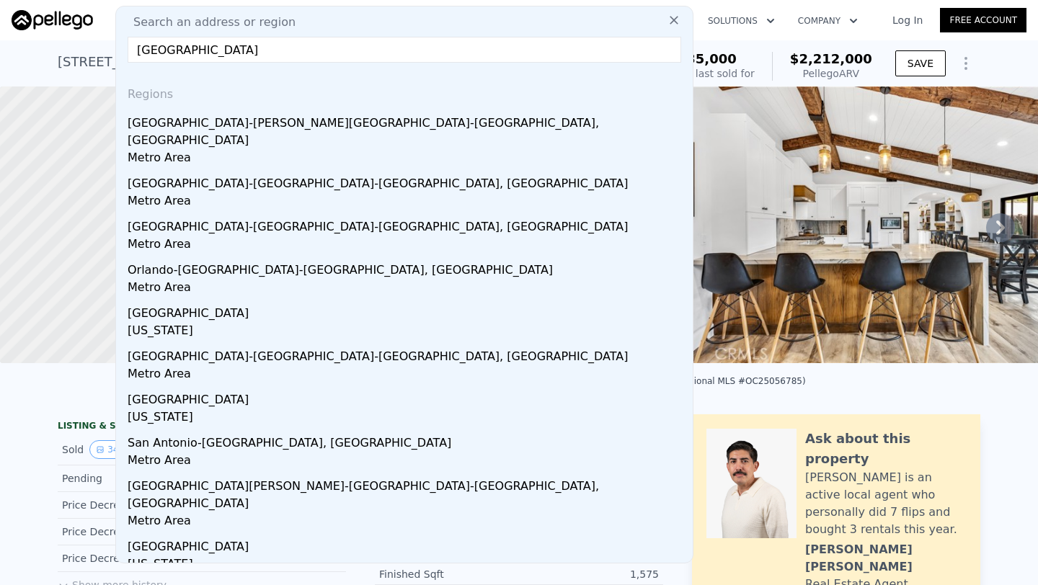
click at [141, 46] on input "[GEOGRAPHIC_DATA]" at bounding box center [404, 50] width 553 height 26
click at [218, 51] on input "[GEOGRAPHIC_DATA]" at bounding box center [404, 50] width 553 height 26
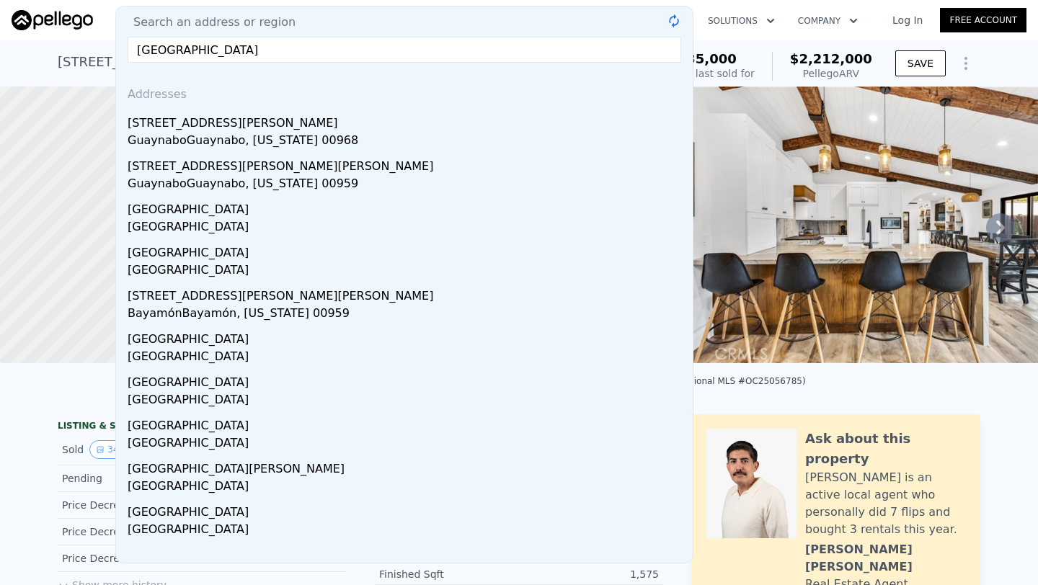
type input "[GEOGRAPHIC_DATA]"
click at [99, 28] on div at bounding box center [64, 20] width 104 height 20
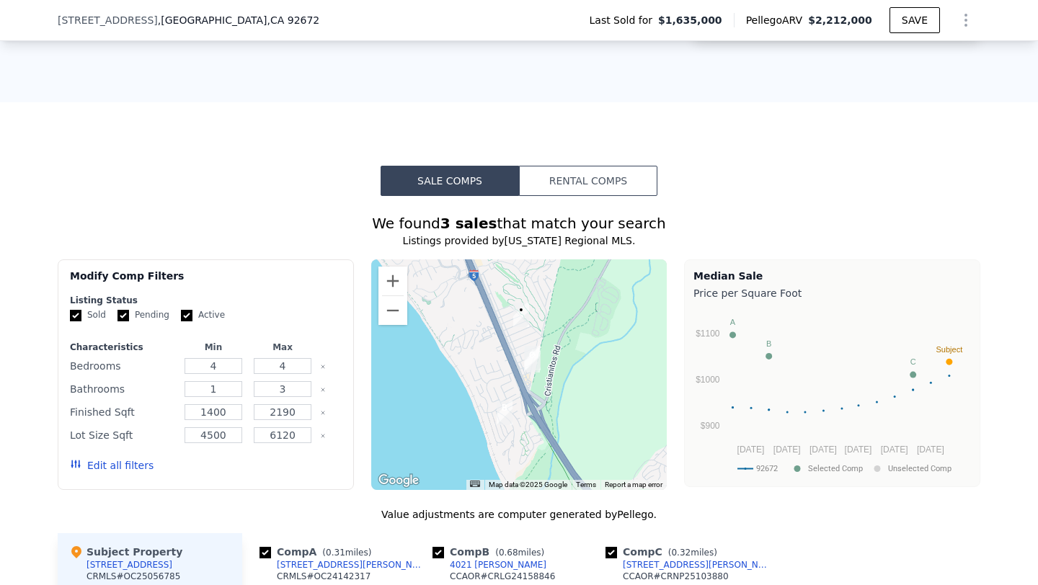
scroll to position [966, 0]
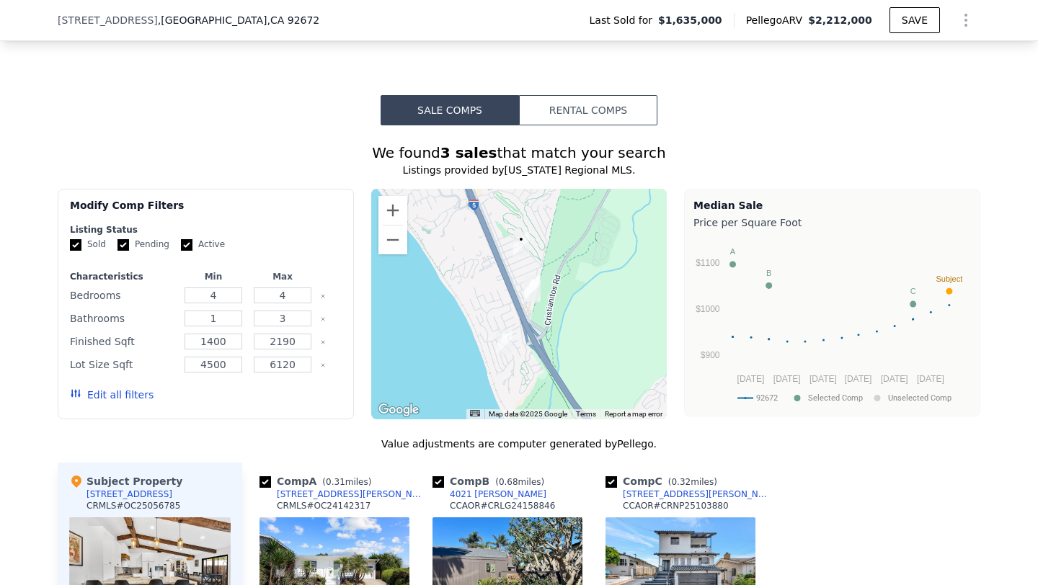
click at [117, 393] on button "Edit all filters" at bounding box center [112, 395] width 84 height 14
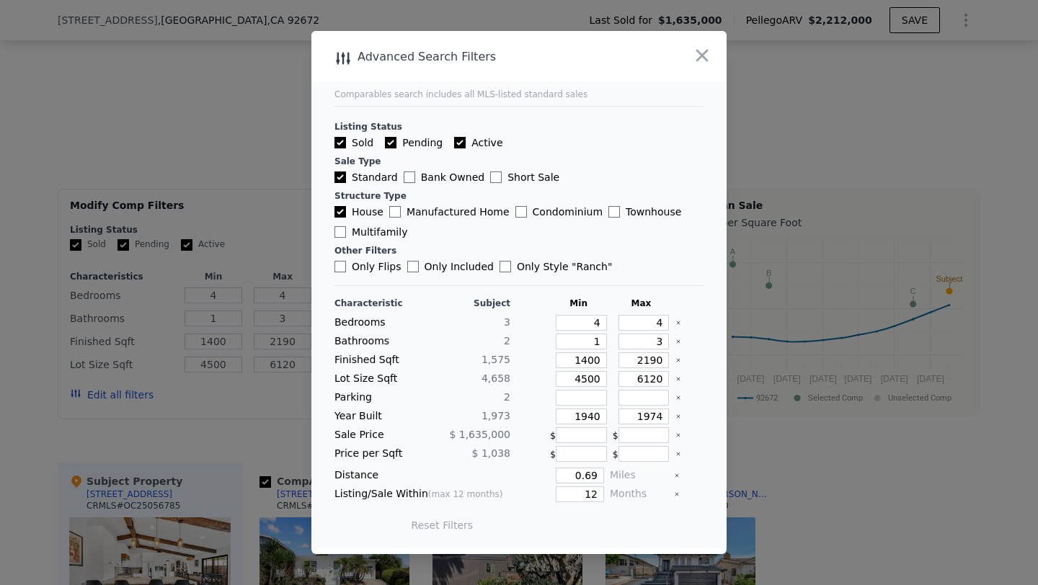
click at [343, 217] on input "House" at bounding box center [340, 212] width 12 height 12
checkbox input "false"
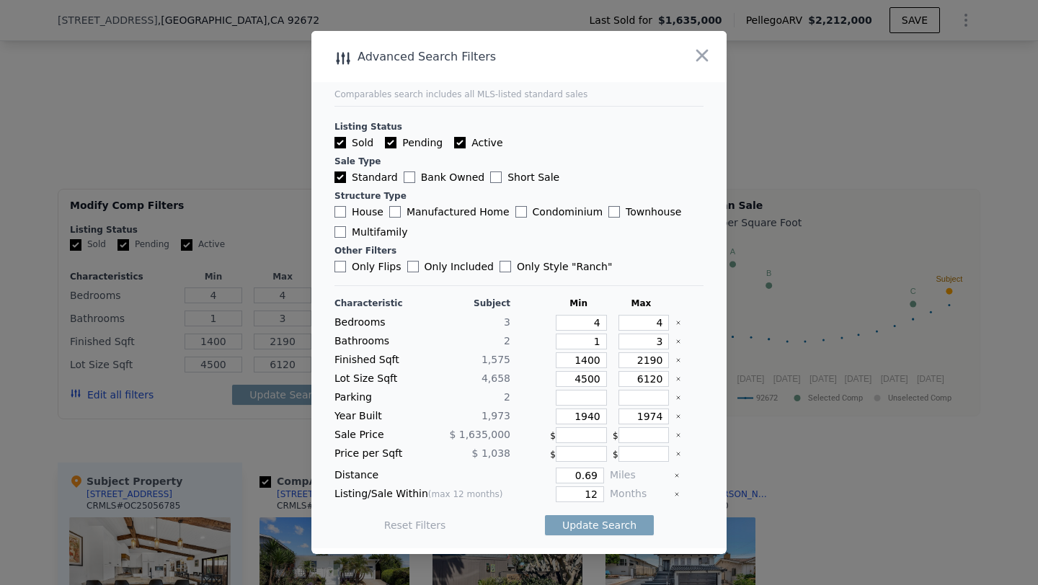
click at [340, 228] on input "Multifamily" at bounding box center [340, 232] width 12 height 12
checkbox input "true"
click at [337, 141] on input "Sold" at bounding box center [340, 143] width 12 height 12
checkbox input "false"
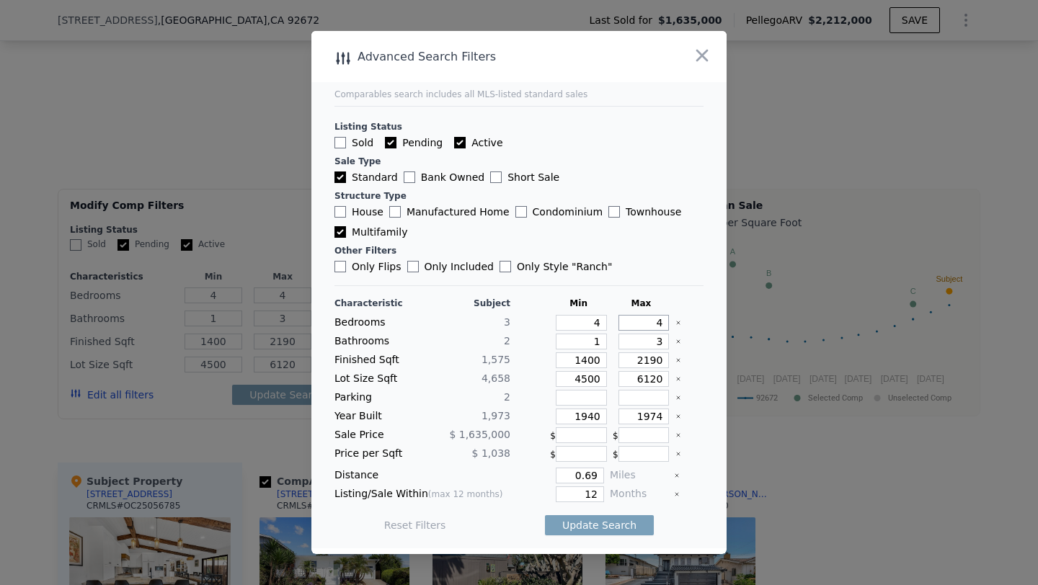
click at [664, 323] on input "4" at bounding box center [643, 323] width 51 height 16
type input "6"
click at [665, 344] on input "3" at bounding box center [643, 342] width 51 height 16
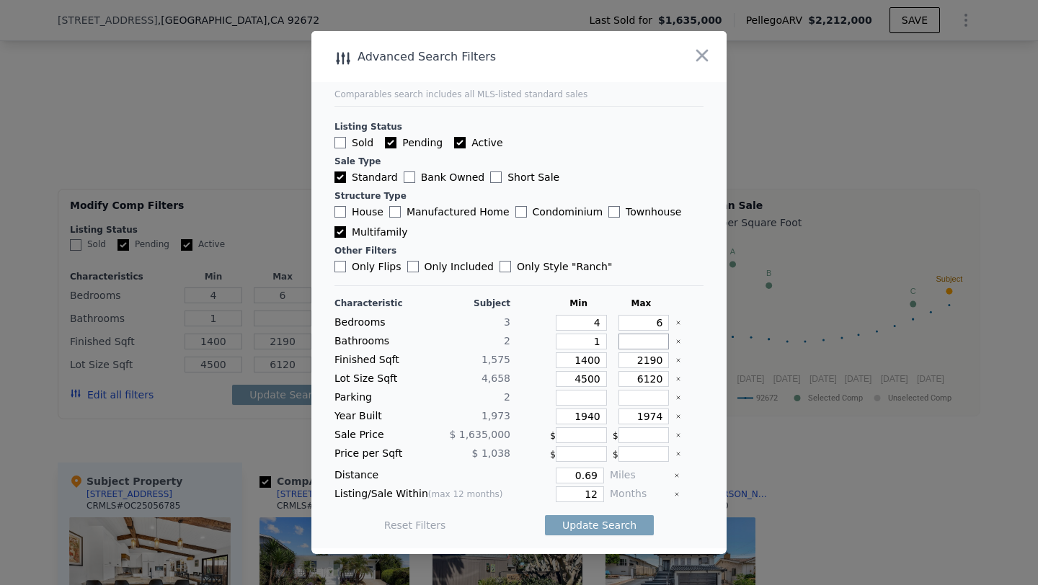
type input "5"
drag, startPoint x: 664, startPoint y: 363, endPoint x: 643, endPoint y: 357, distance: 22.6
click at [643, 357] on input "2190" at bounding box center [643, 360] width 51 height 16
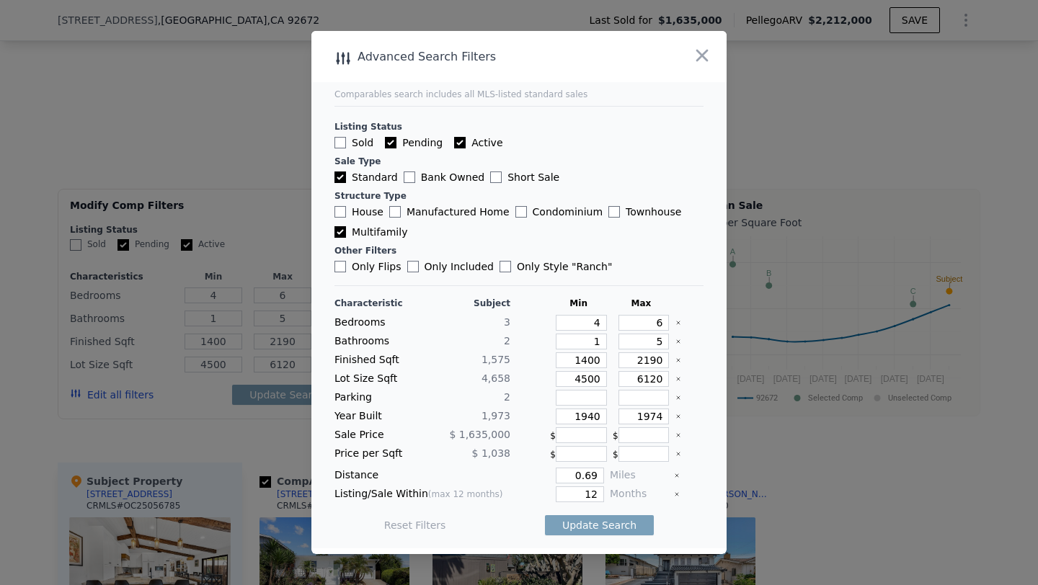
click at [680, 359] on icon "Clear" at bounding box center [678, 360] width 6 height 6
click at [678, 416] on icon "Clear" at bounding box center [678, 417] width 6 height 6
click at [611, 520] on button "Update Search" at bounding box center [599, 525] width 109 height 20
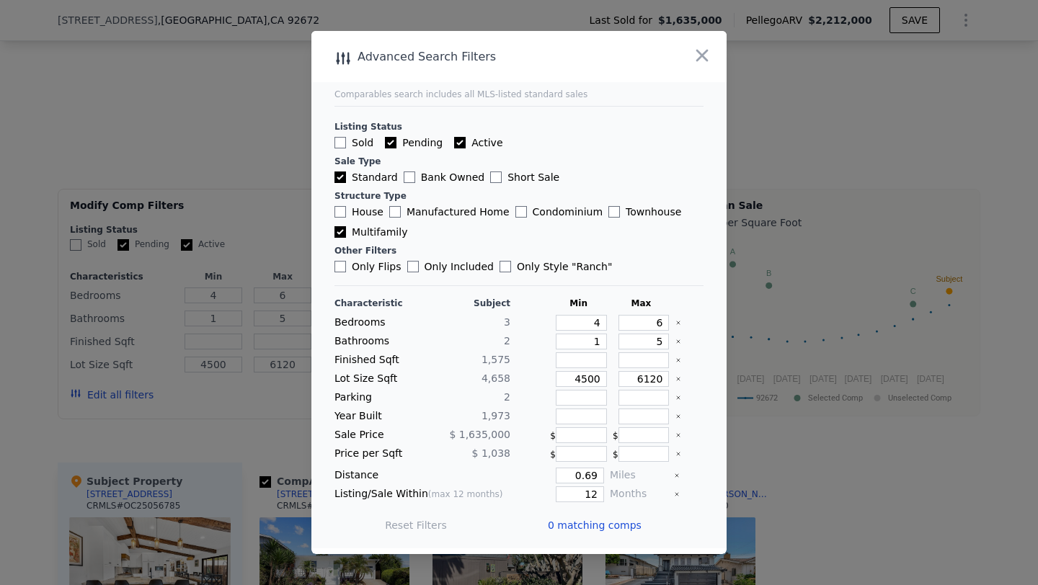
click at [342, 178] on input "Standard" at bounding box center [340, 177] width 12 height 12
checkbox input "false"
click at [567, 533] on button "Update Search" at bounding box center [599, 525] width 109 height 20
click at [392, 139] on input "Pending" at bounding box center [391, 143] width 12 height 12
checkbox input "false"
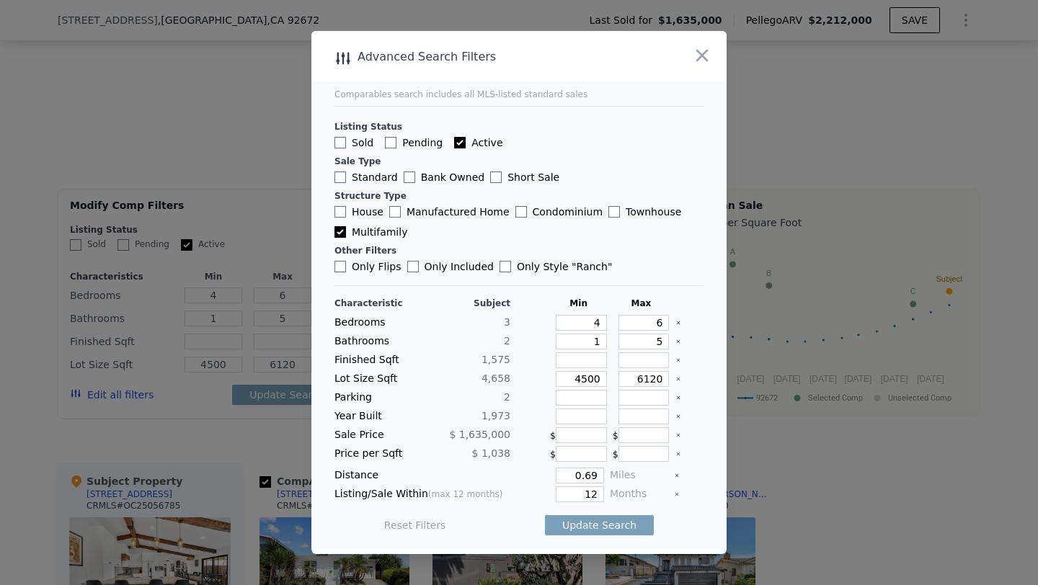
checkbox input "false"
click at [626, 525] on button "Update Search" at bounding box center [599, 525] width 109 height 20
click at [626, 525] on span "0 matching comps" at bounding box center [595, 525] width 94 height 14
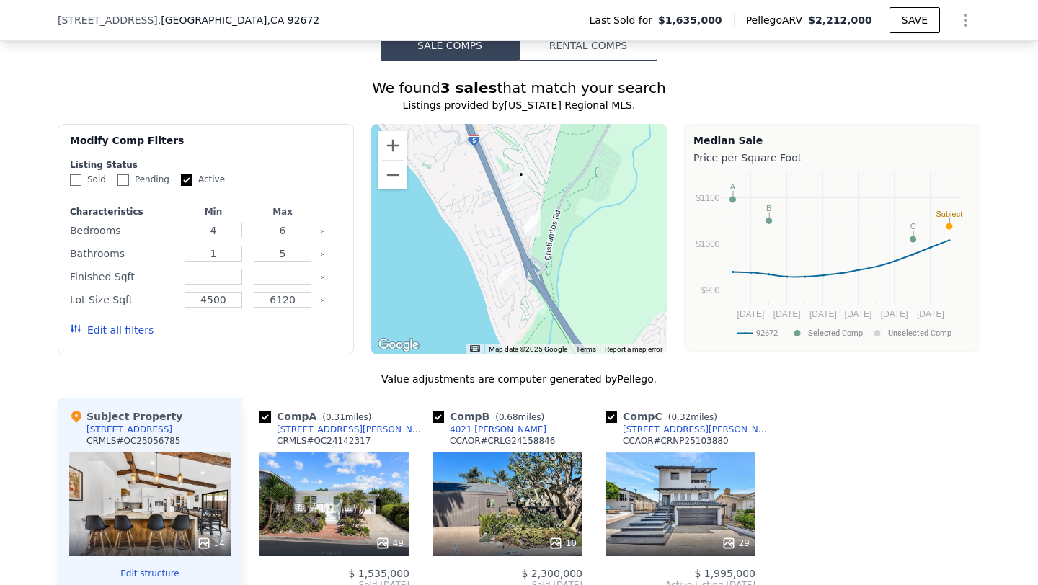
scroll to position [1029, 0]
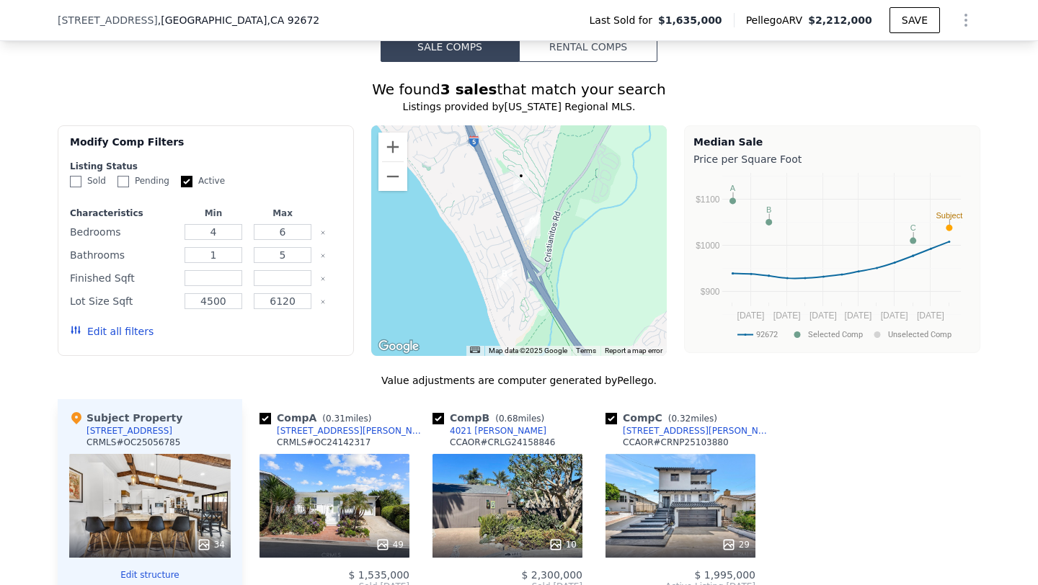
click at [533, 223] on img "120 Avenida Santa Margarita" at bounding box center [532, 226] width 16 height 24
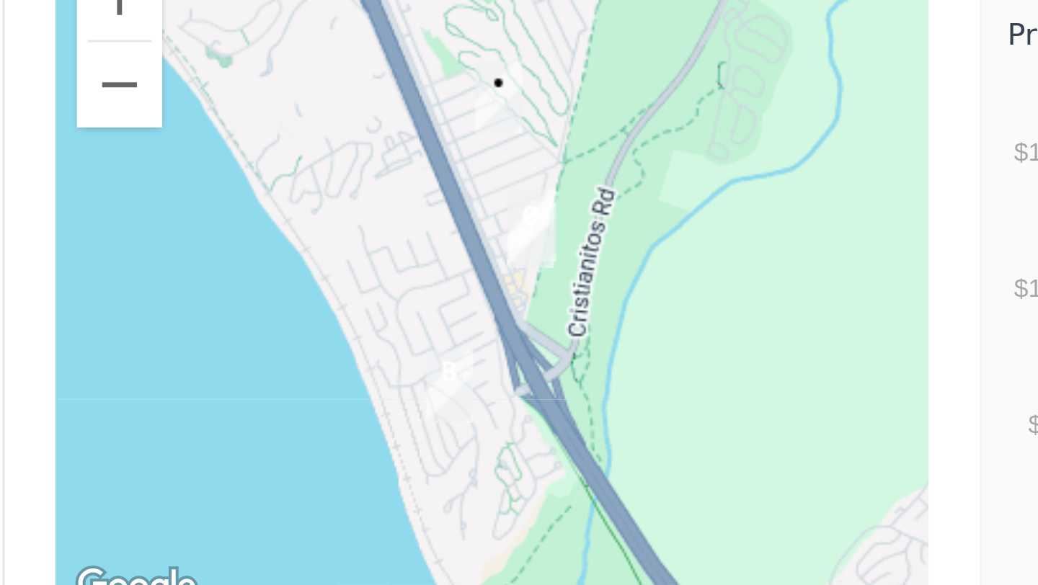
click at [533, 215] on img "120 Avenida Santa Margarita" at bounding box center [532, 226] width 16 height 24
click at [533, 216] on img "120 Avenida Santa Margarita" at bounding box center [532, 226] width 16 height 24
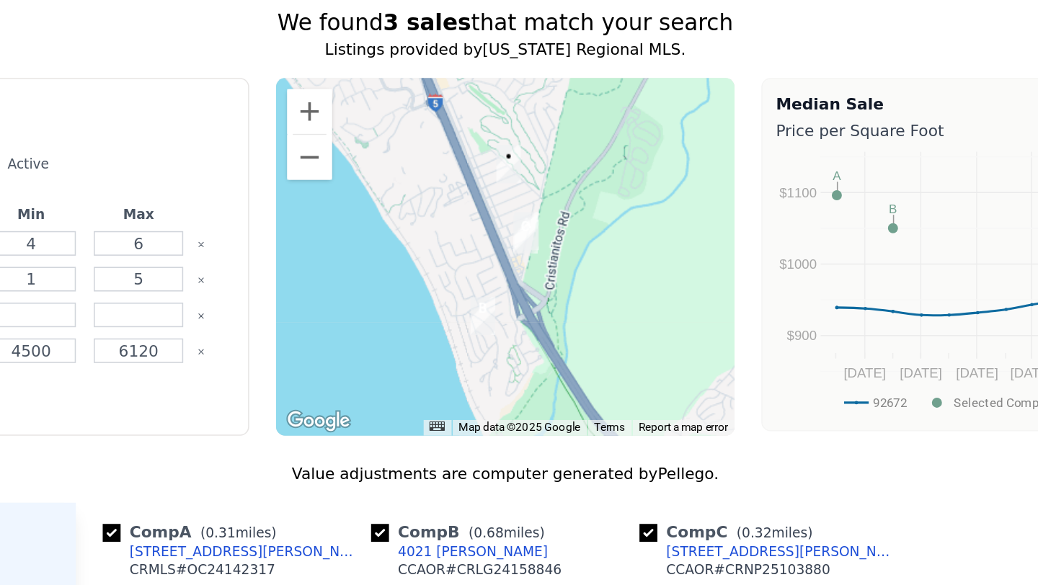
click at [530, 225] on img "120 Avenida Santa Margarita" at bounding box center [532, 226] width 16 height 24
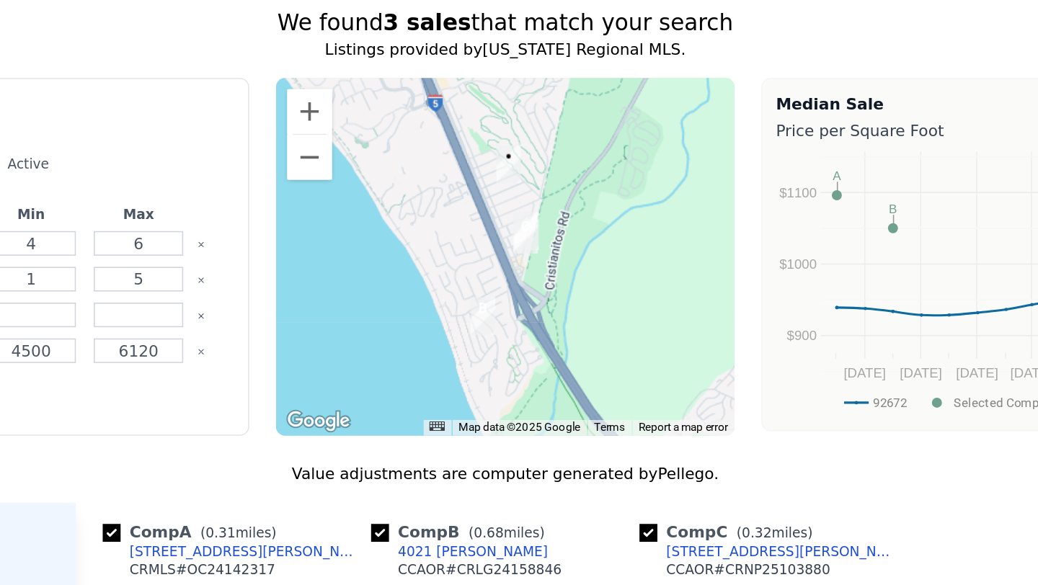
click at [530, 225] on img "120 Avenida Santa Margarita" at bounding box center [532, 226] width 16 height 24
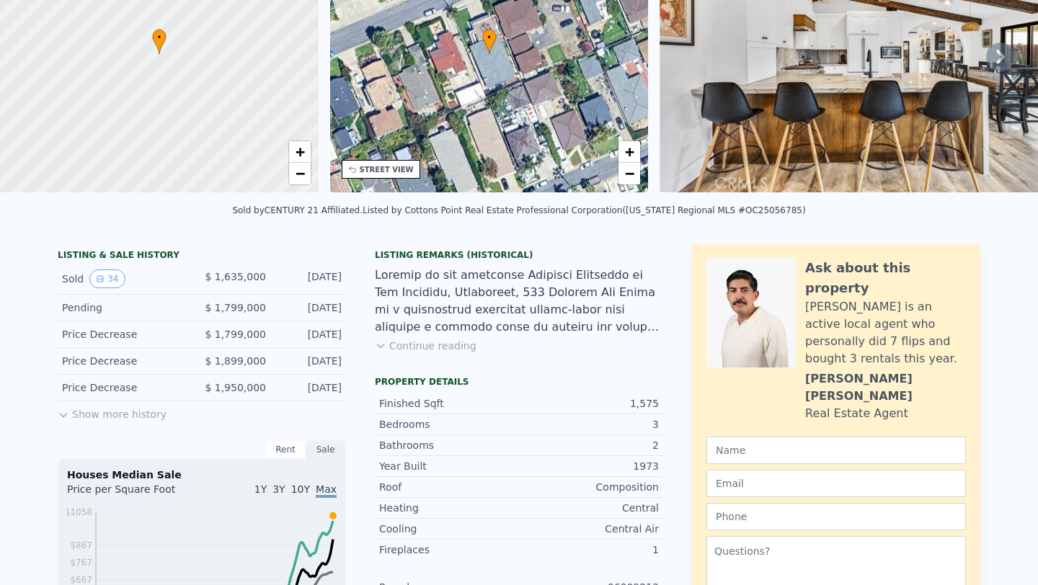
scroll to position [0, 0]
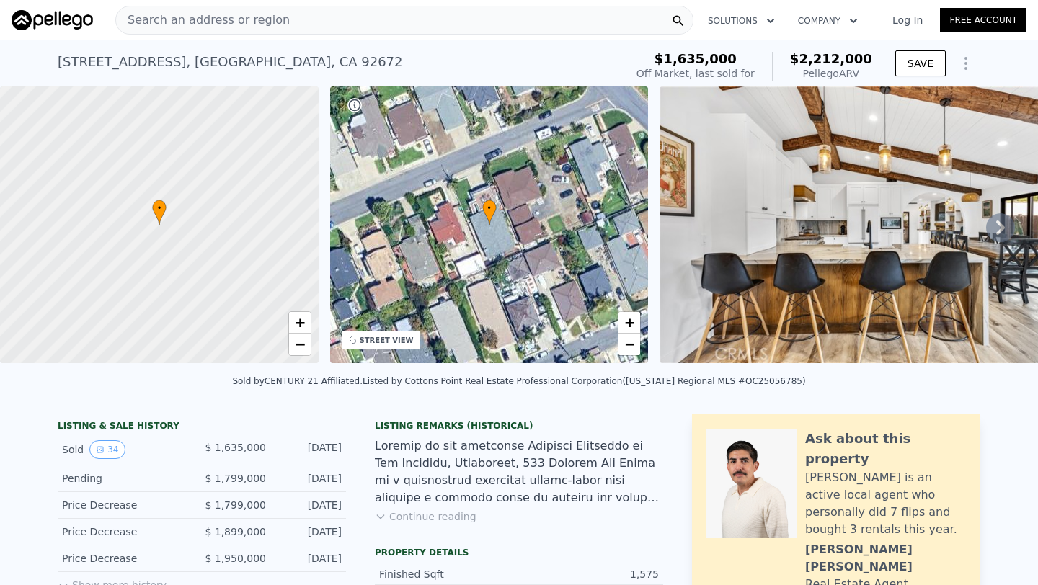
click at [404, 335] on div "STREET VIEW" at bounding box center [387, 340] width 54 height 11
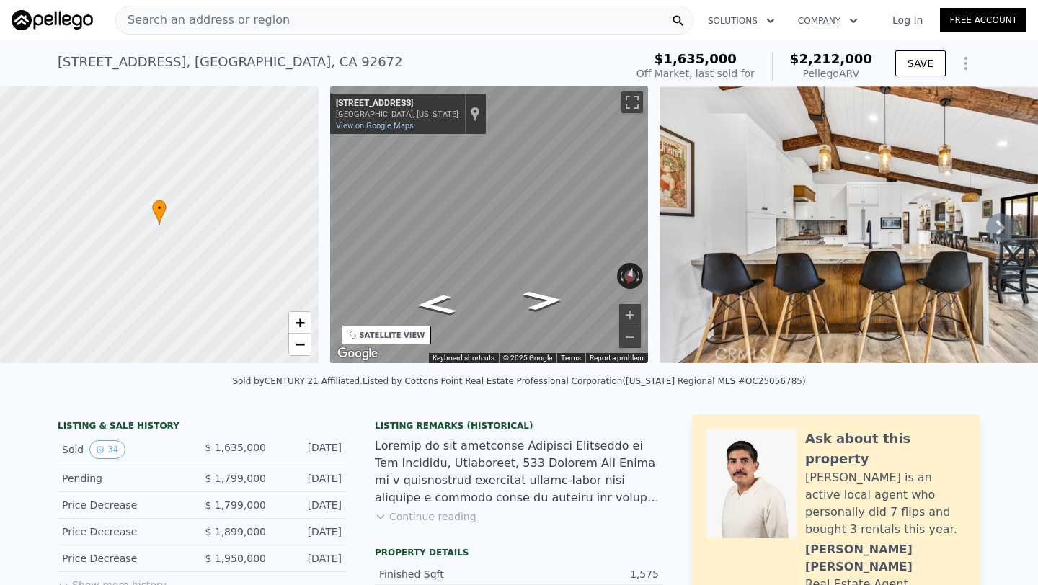
click at [997, 230] on icon at bounding box center [1000, 227] width 29 height 29
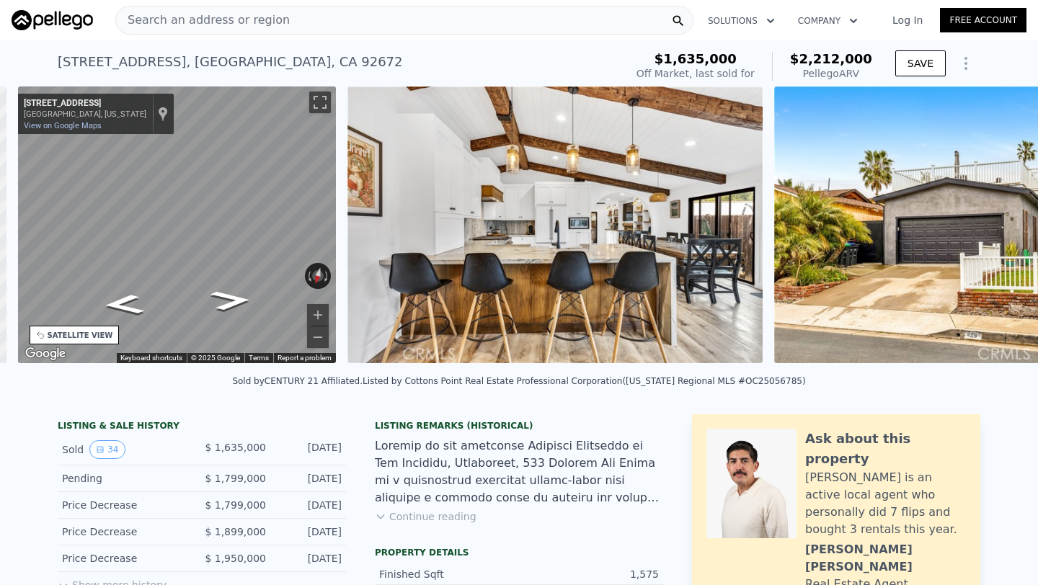
scroll to position [0, 336]
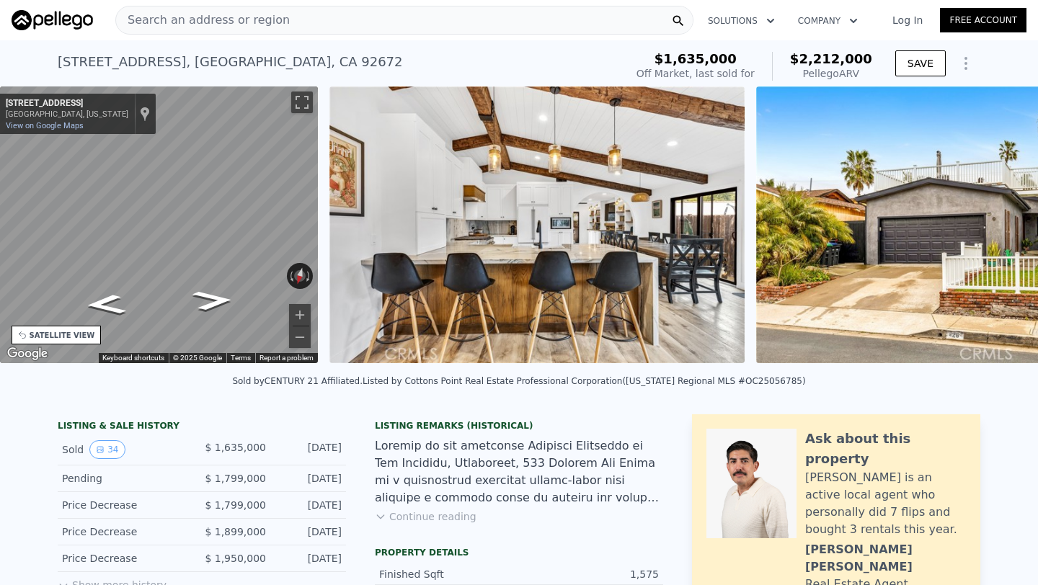
click at [997, 230] on img at bounding box center [963, 224] width 415 height 277
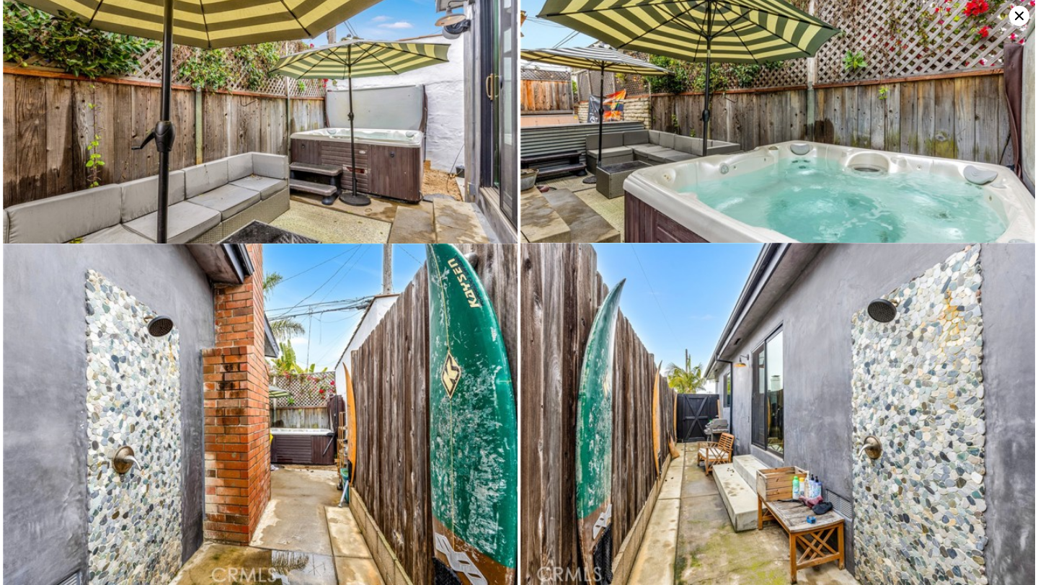
scroll to position [4727, 0]
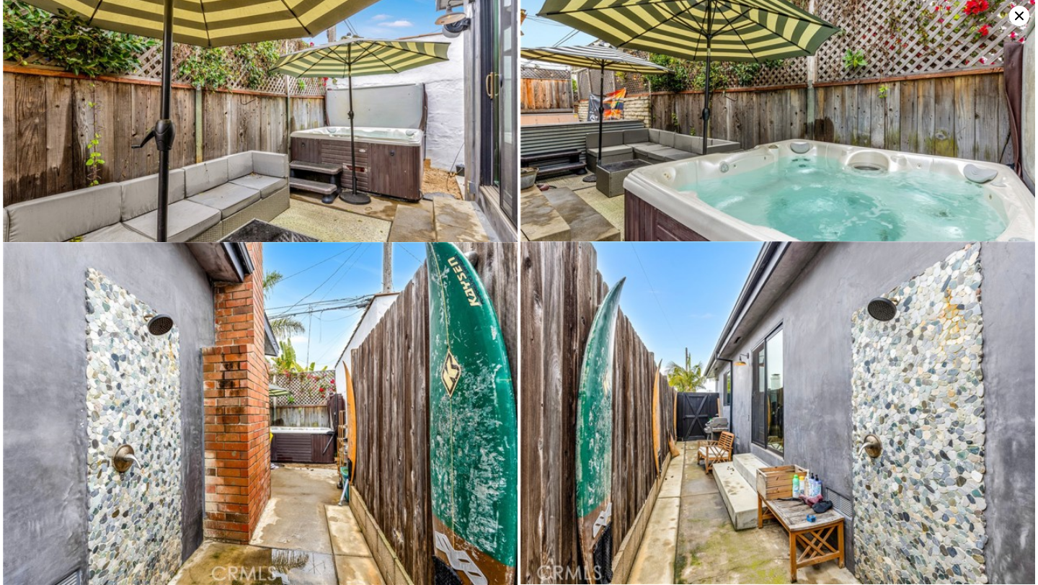
click at [1023, 17] on icon at bounding box center [1019, 16] width 20 height 20
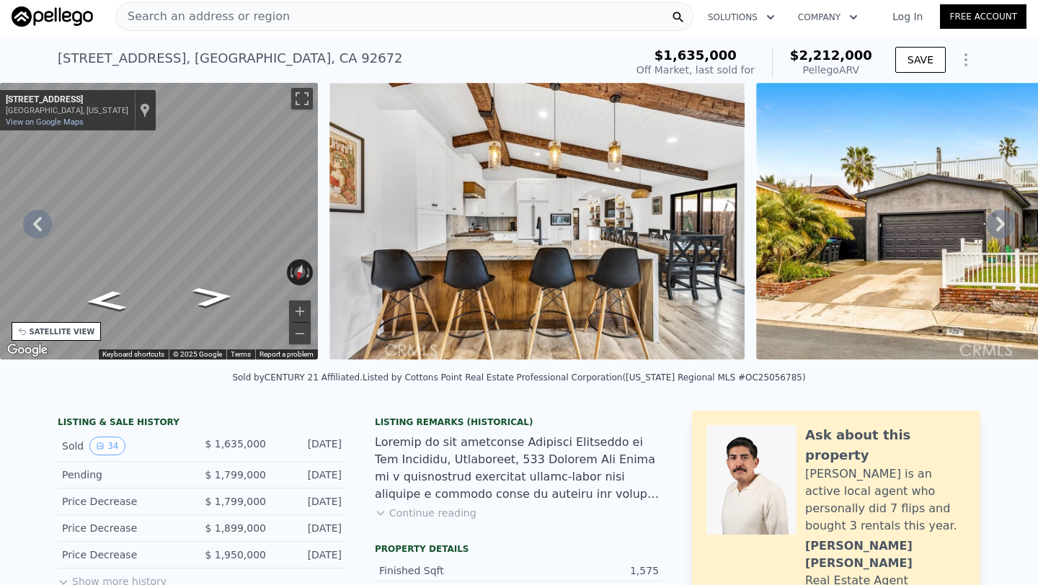
scroll to position [3, 0]
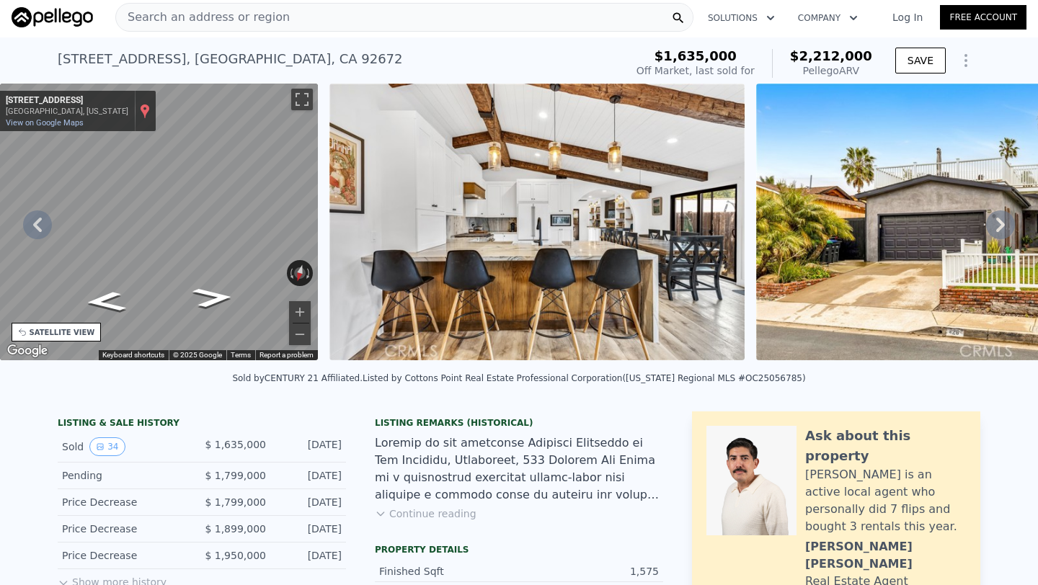
click at [140, 103] on div "Show location on map" at bounding box center [145, 111] width 10 height 16
click at [60, 334] on div "SATELLITE VIEW" at bounding box center [63, 332] width 66 height 11
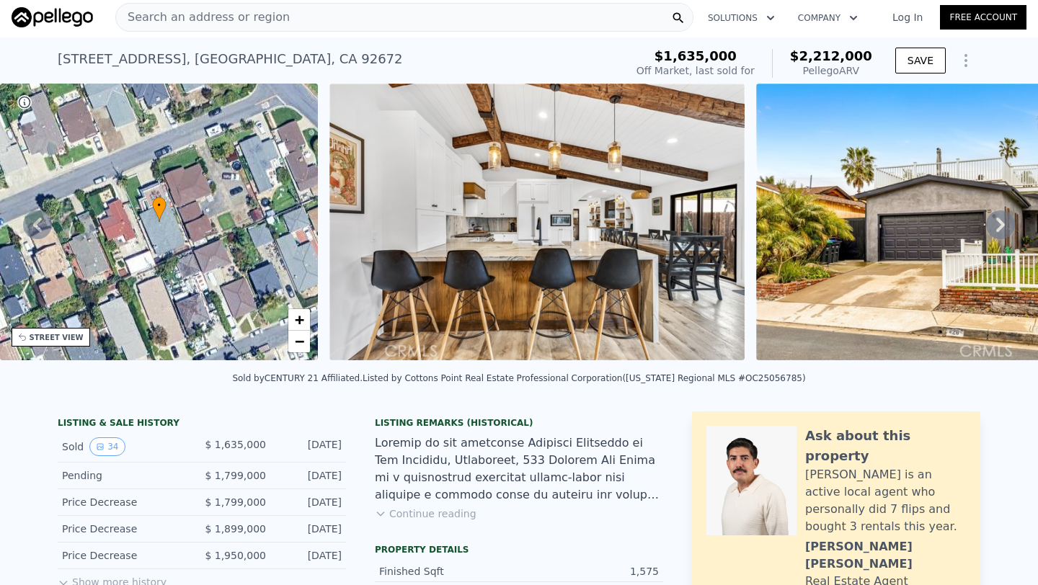
checkbox input "true"
type input "4"
type input "3"
type input "1400"
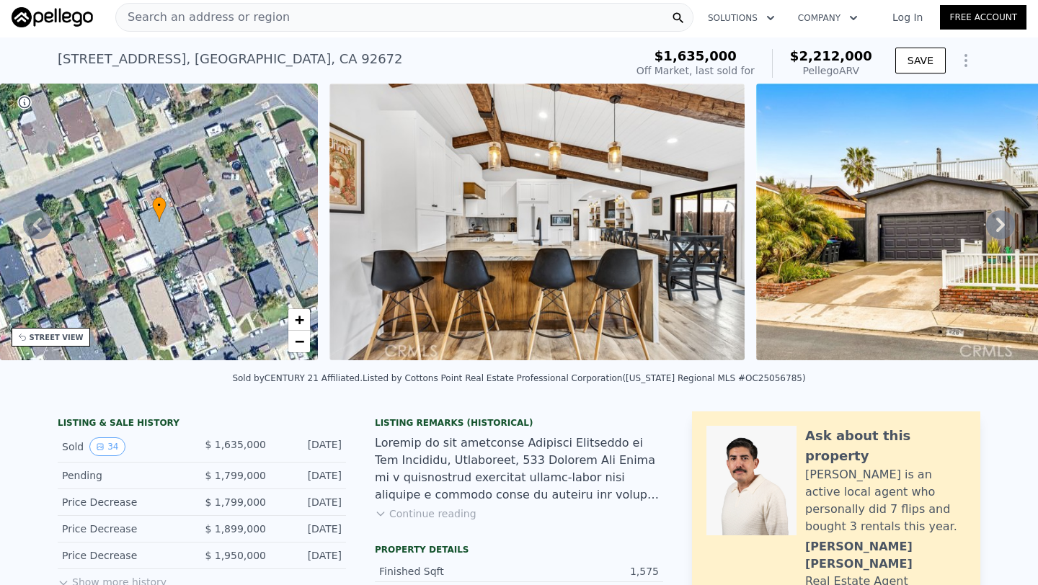
type input "2190"
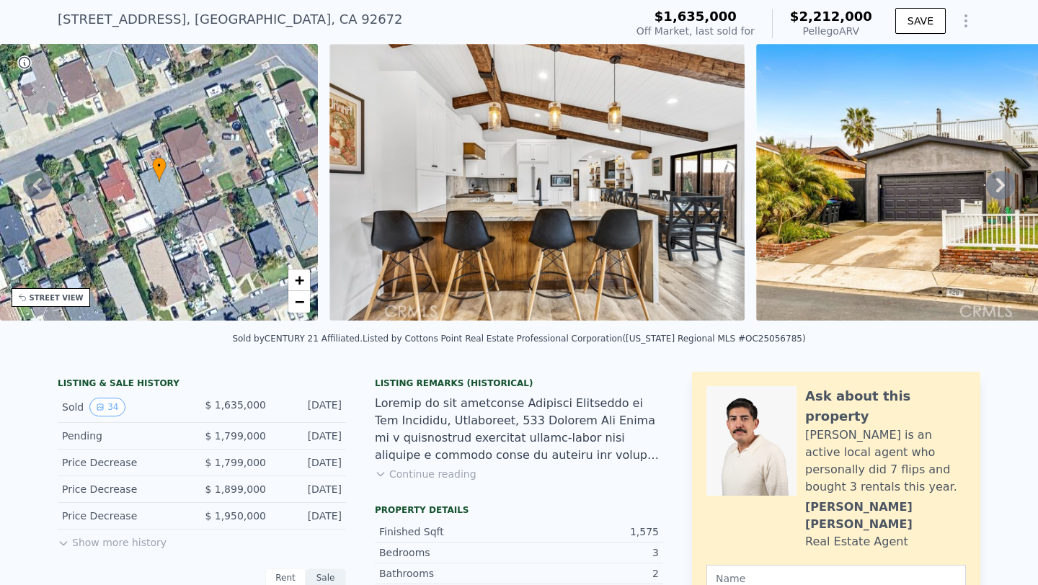
scroll to position [0, 0]
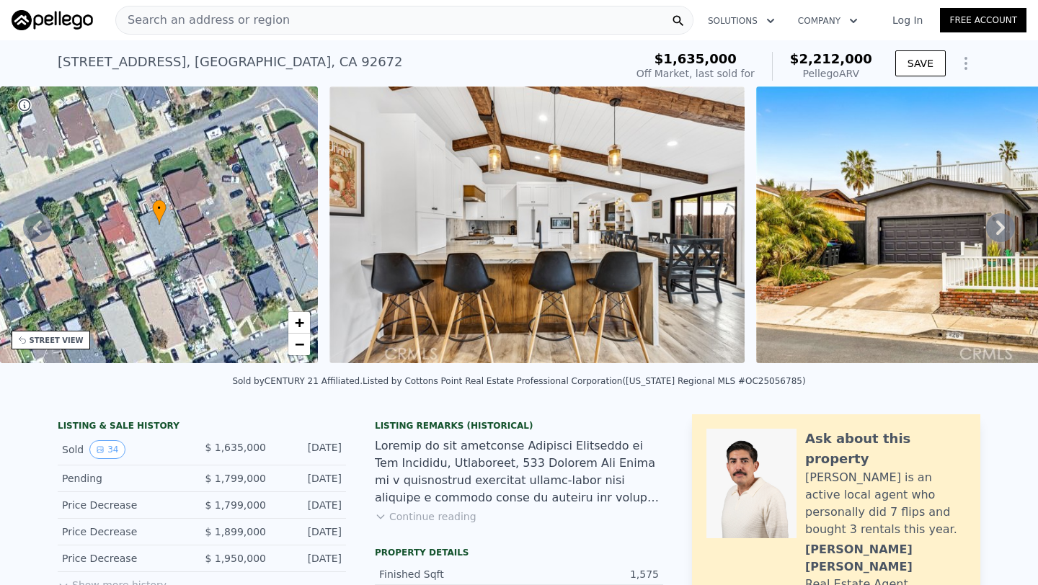
click at [159, 63] on div "[STREET_ADDRESS]" at bounding box center [230, 62] width 345 height 20
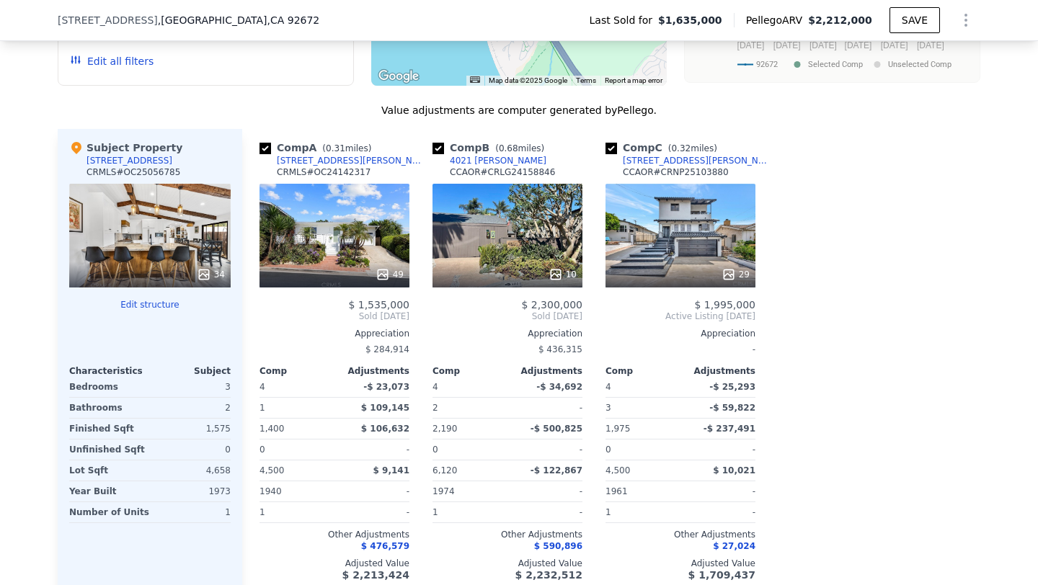
scroll to position [1306, 0]
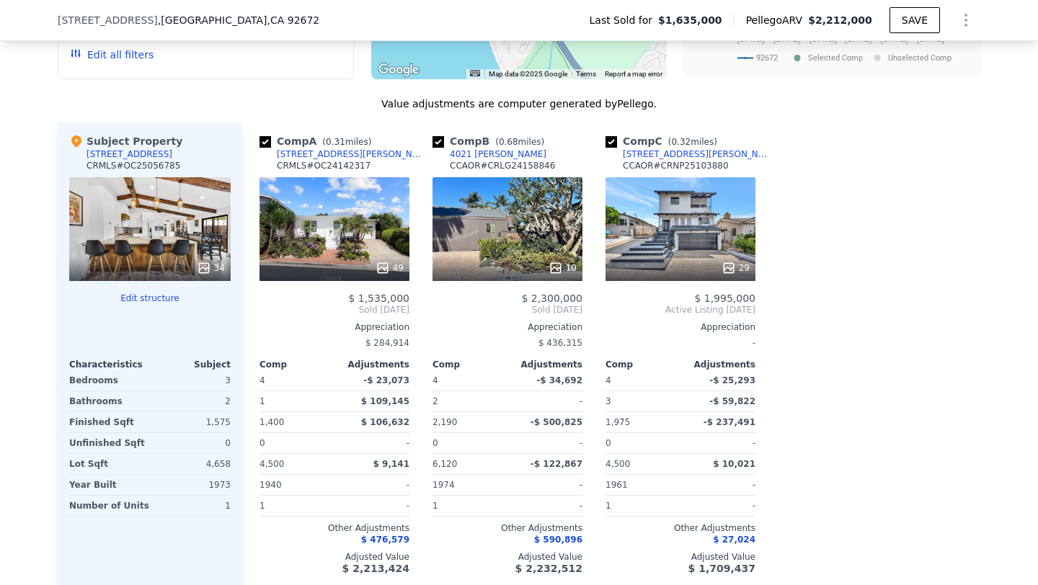
click at [163, 209] on div "34" at bounding box center [149, 229] width 161 height 104
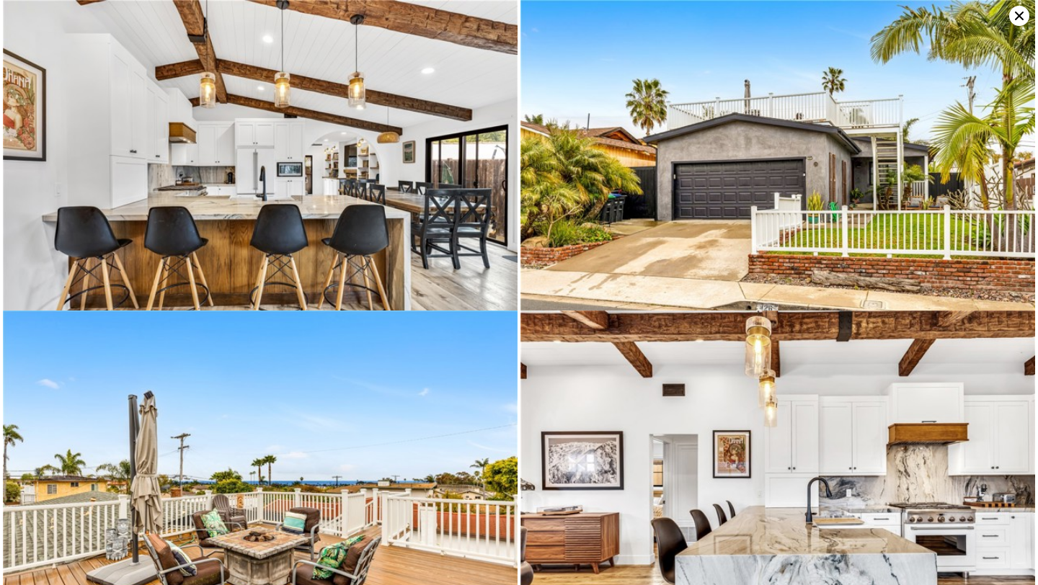
click at [163, 209] on img at bounding box center [260, 171] width 514 height 343
click at [1020, 17] on icon at bounding box center [1019, 16] width 9 height 9
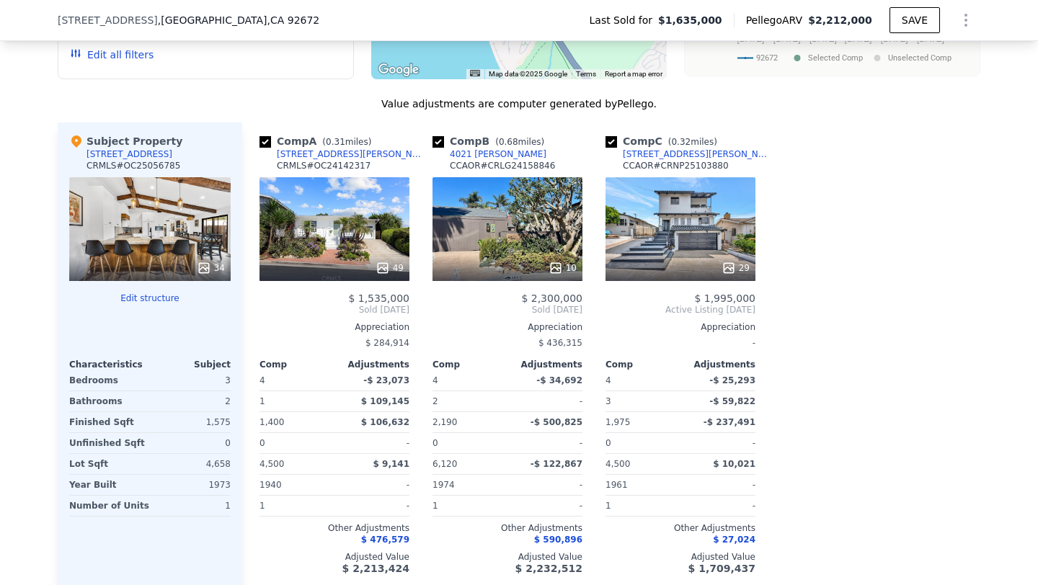
click at [128, 151] on div "[STREET_ADDRESS]" at bounding box center [129, 154] width 86 height 12
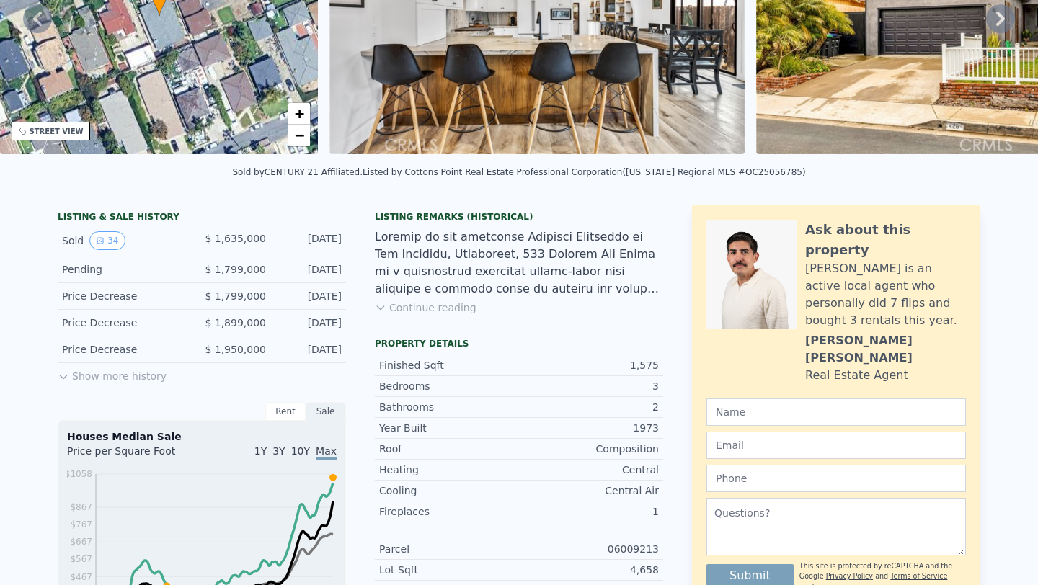
scroll to position [0, 0]
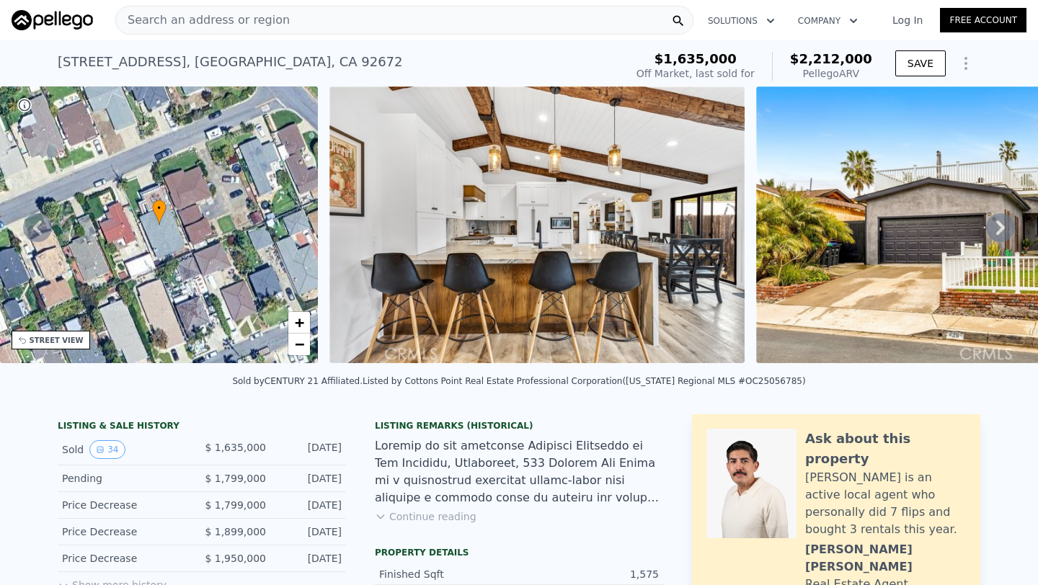
click at [840, 60] on span "$2,212,000" at bounding box center [831, 58] width 82 height 15
click at [966, 58] on icon "Show Options" at bounding box center [965, 64] width 1 height 12
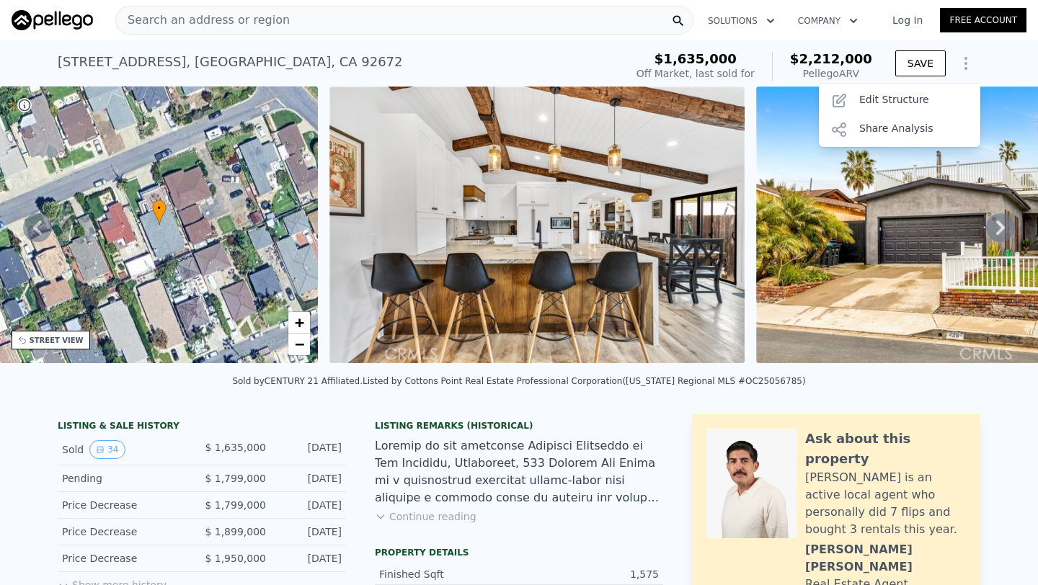
click at [966, 58] on icon "Show Options" at bounding box center [965, 64] width 1 height 12
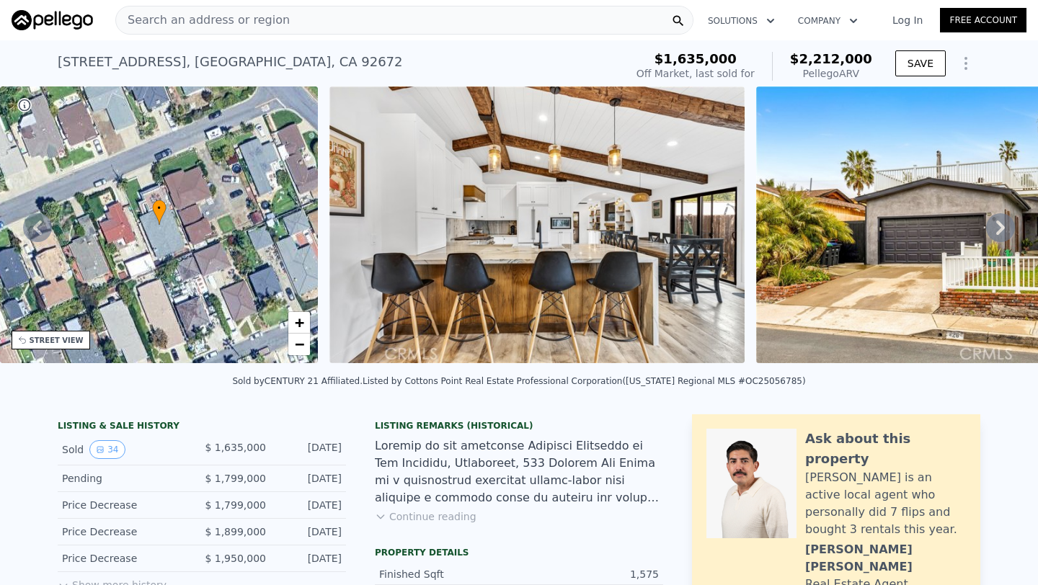
click at [214, 20] on span "Search an address or region" at bounding box center [203, 20] width 174 height 17
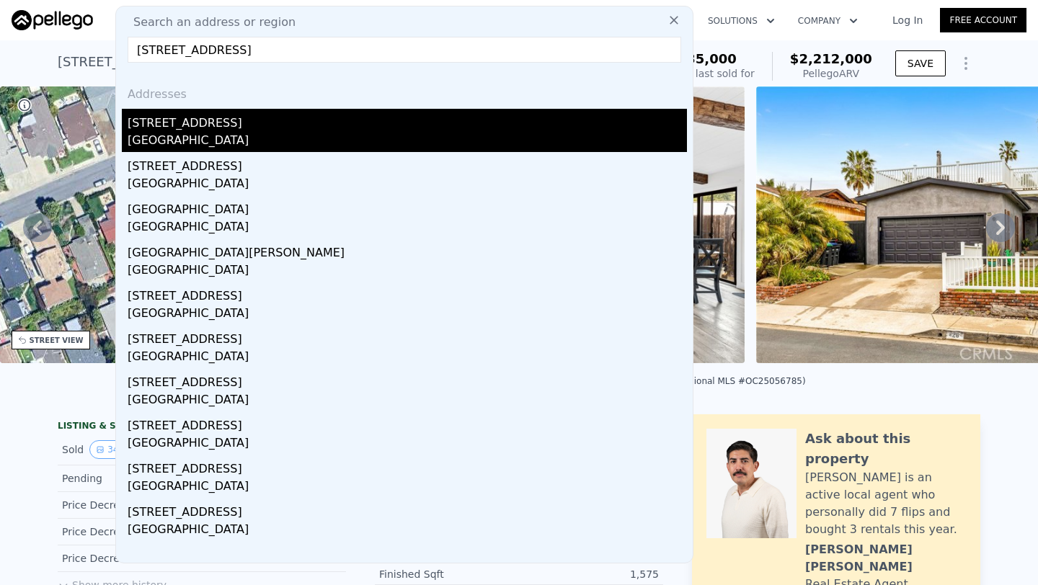
type input "[STREET_ADDRESS]"
click at [164, 125] on div "[STREET_ADDRESS]" at bounding box center [407, 120] width 559 height 23
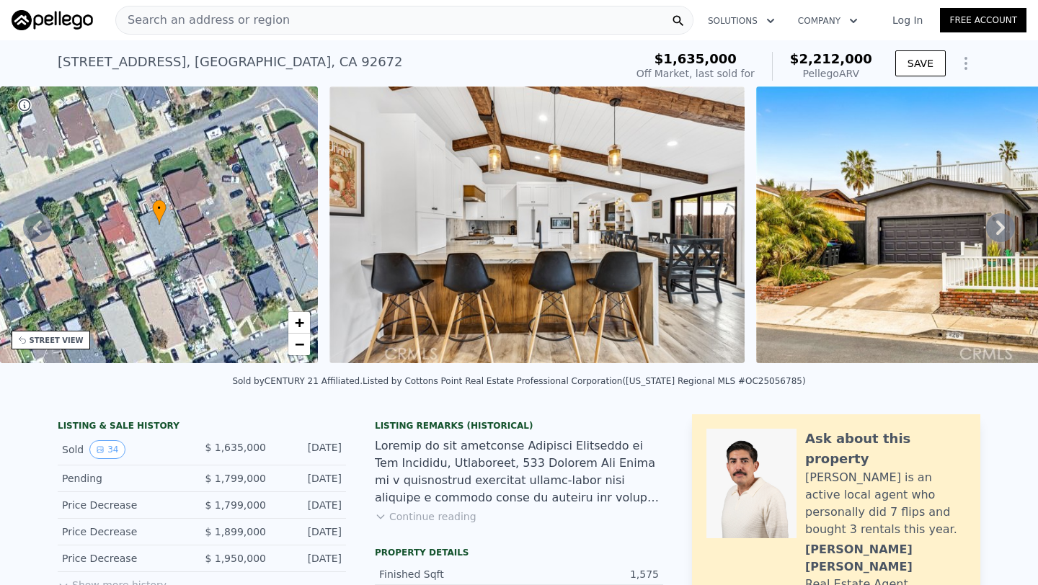
click at [171, 24] on span "Search an address or region" at bounding box center [203, 20] width 174 height 17
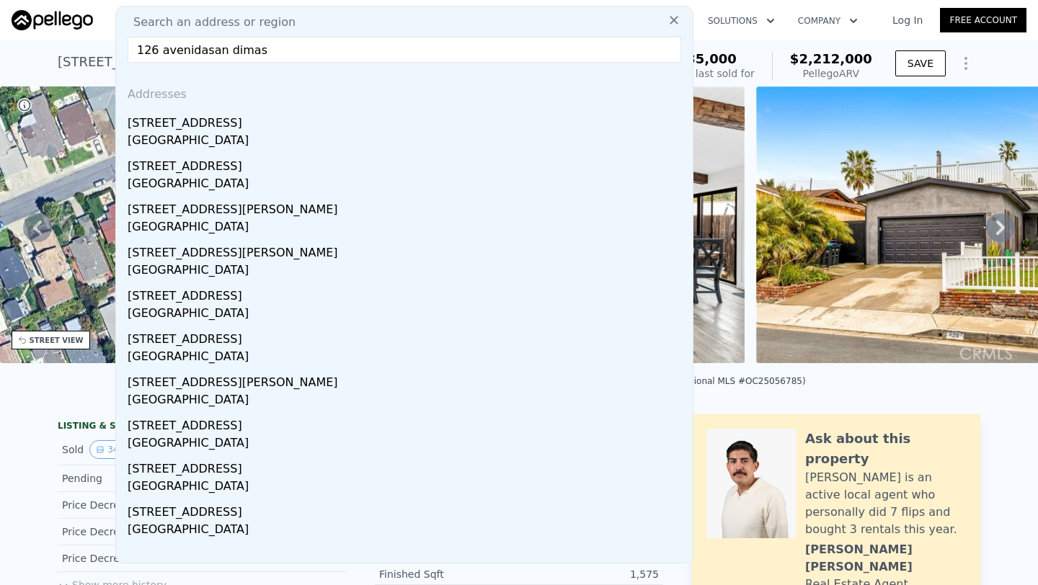
click at [219, 53] on input "126 avenidasan dimas" at bounding box center [404, 50] width 553 height 26
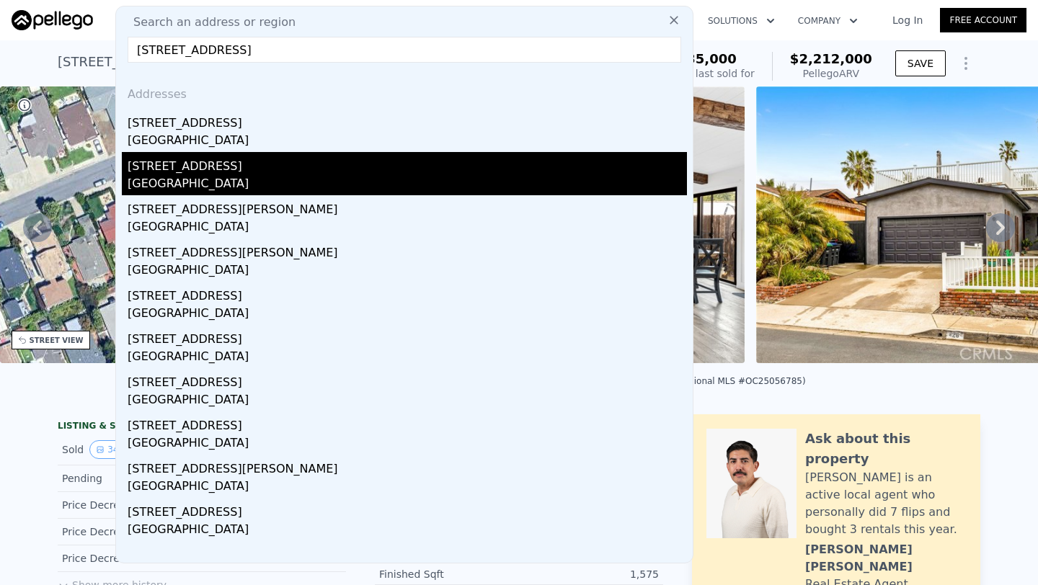
type input "[STREET_ADDRESS]"
click at [221, 183] on div "[GEOGRAPHIC_DATA]" at bounding box center [407, 185] width 559 height 20
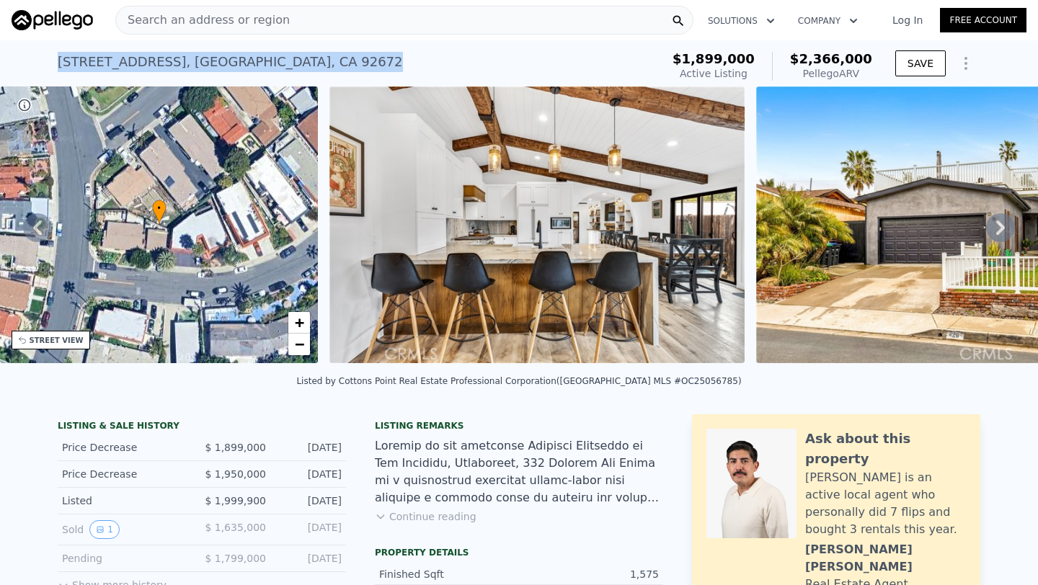
drag, startPoint x: 223, startPoint y: 61, endPoint x: 351, endPoint y: 64, distance: 127.6
click at [351, 64] on div "[STREET_ADDRESS] Active at $1.899m (~ARV $2.366m ) $1,899,000 Active Listing $2…" at bounding box center [519, 63] width 1038 height 46
click at [221, 23] on span "Search an address or region" at bounding box center [203, 20] width 174 height 17
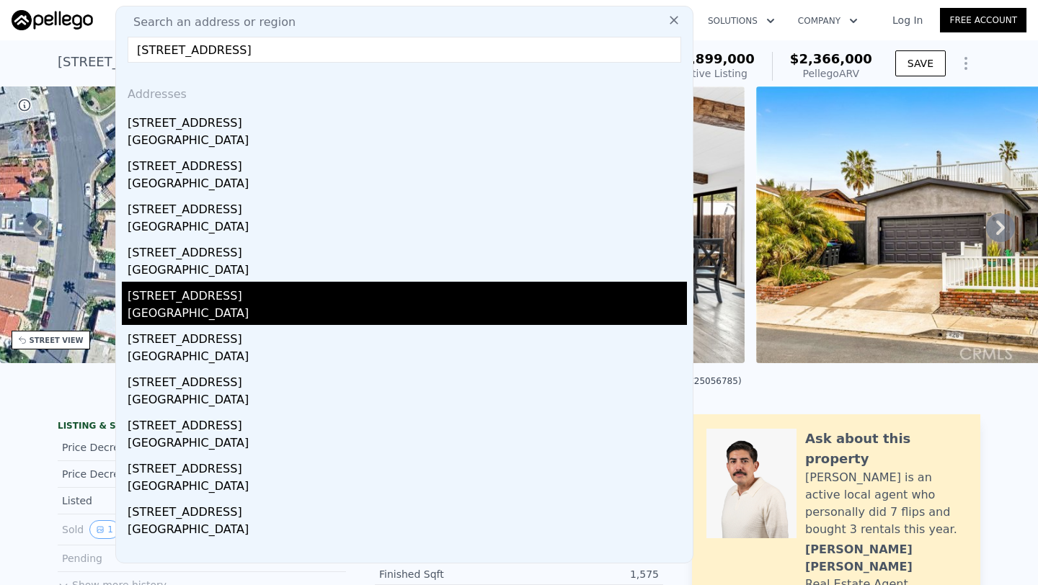
type input "[STREET_ADDRESS]"
click at [192, 308] on div "[GEOGRAPHIC_DATA]" at bounding box center [407, 315] width 559 height 20
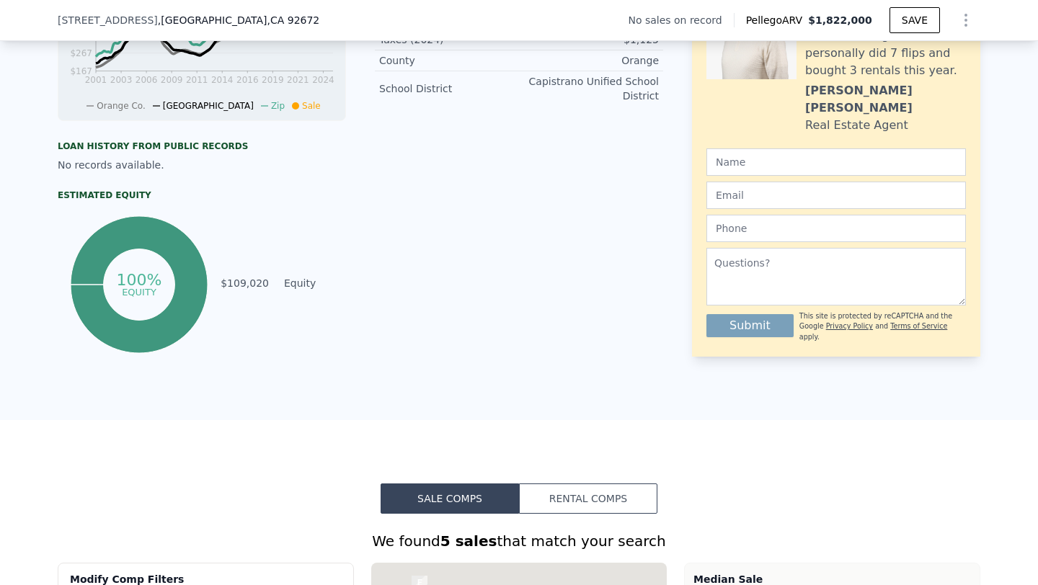
scroll to position [1105, 0]
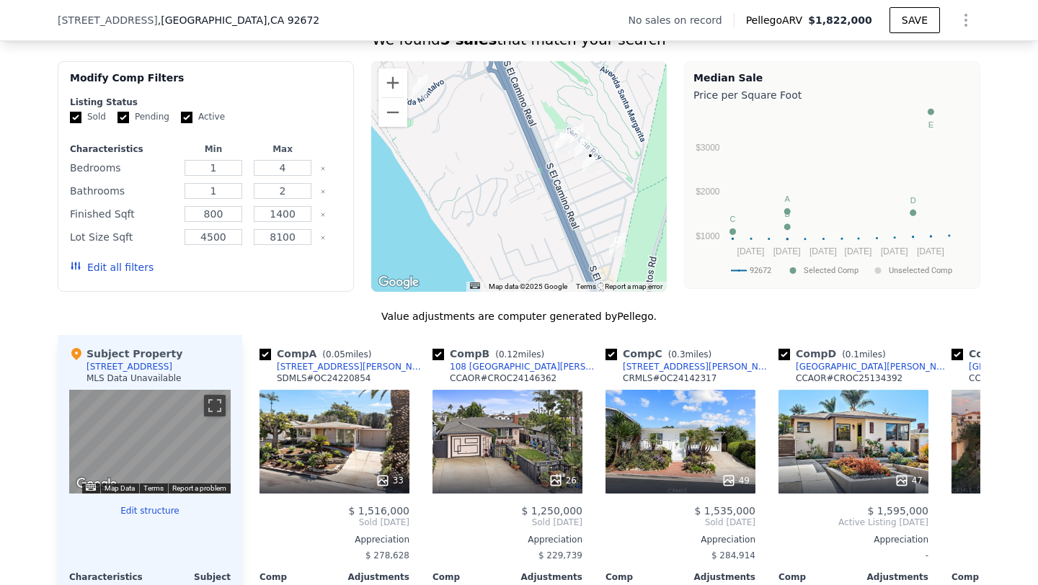
click at [135, 265] on button "Edit all filters" at bounding box center [112, 267] width 84 height 14
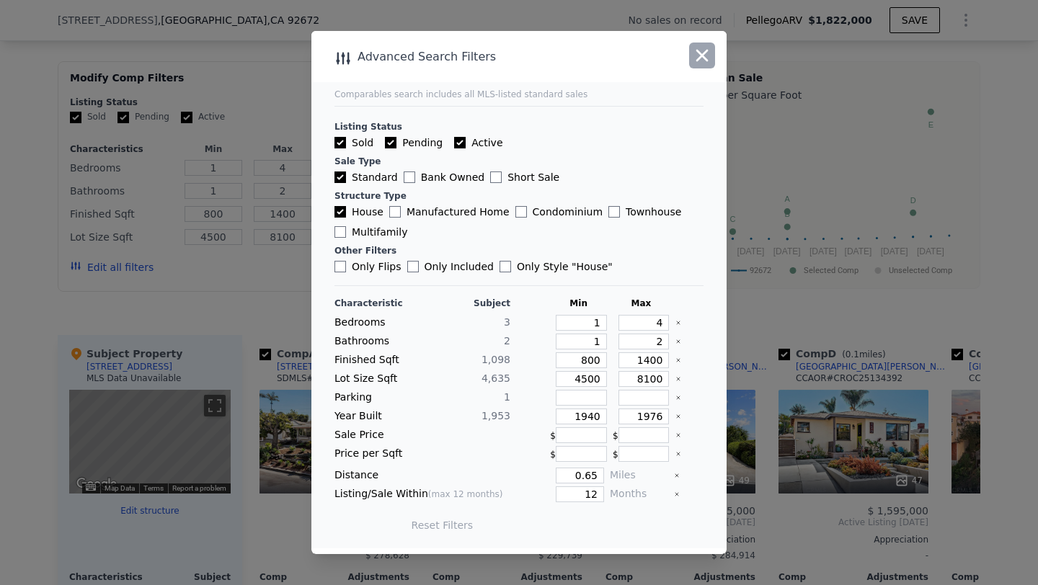
click at [712, 53] on button "button" at bounding box center [702, 56] width 26 height 26
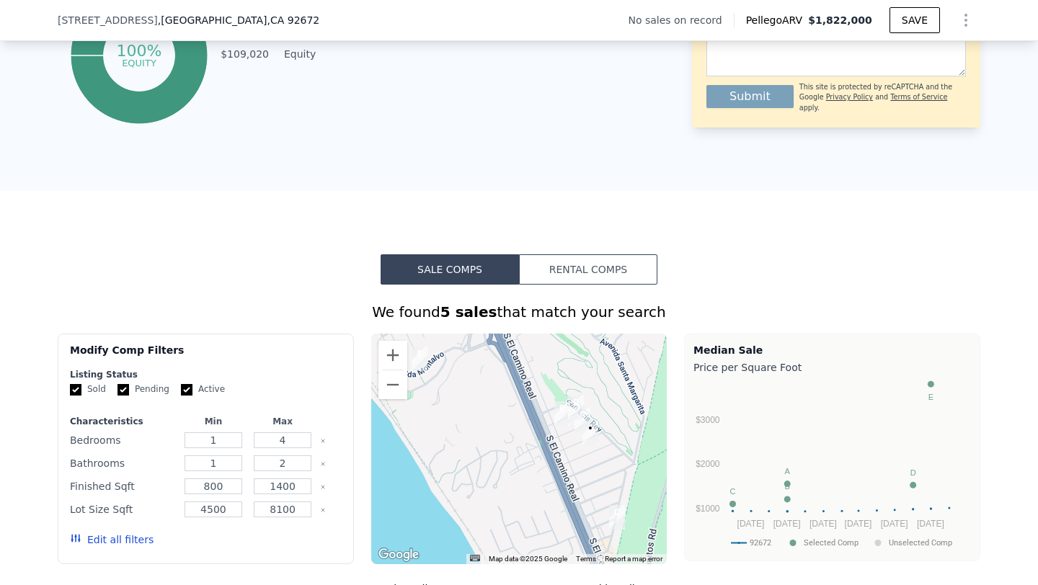
scroll to position [929, 0]
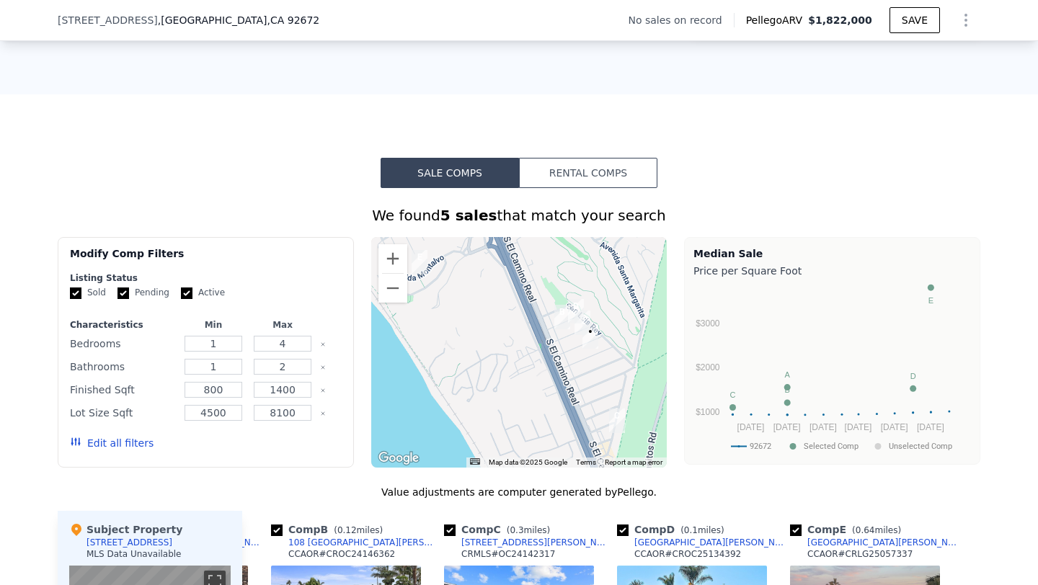
click at [123, 442] on button "Edit all filters" at bounding box center [112, 443] width 84 height 14
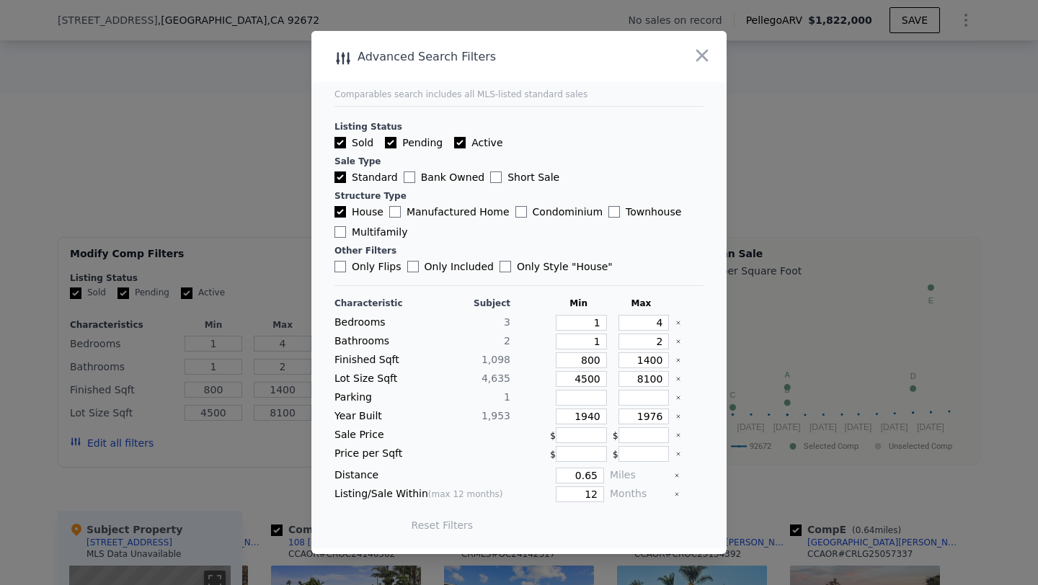
click at [337, 215] on input "House" at bounding box center [340, 212] width 12 height 12
checkbox input "false"
click at [337, 230] on input "Multifamily" at bounding box center [340, 232] width 12 height 12
checkbox input "true"
click at [597, 530] on button "Update Search" at bounding box center [599, 525] width 109 height 20
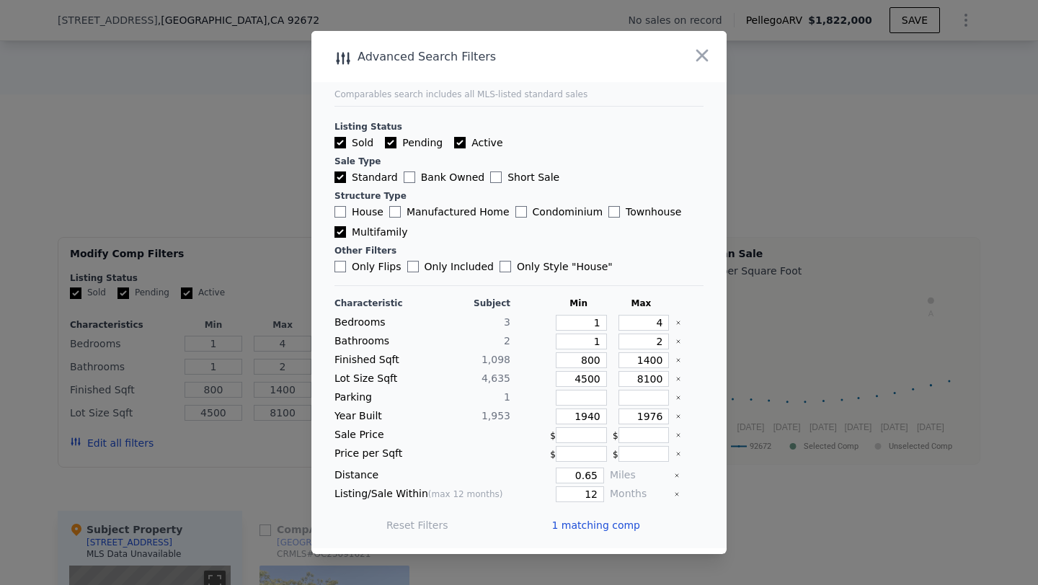
scroll to position [0, 0]
click at [597, 530] on span "1 matching comp" at bounding box center [595, 525] width 89 height 14
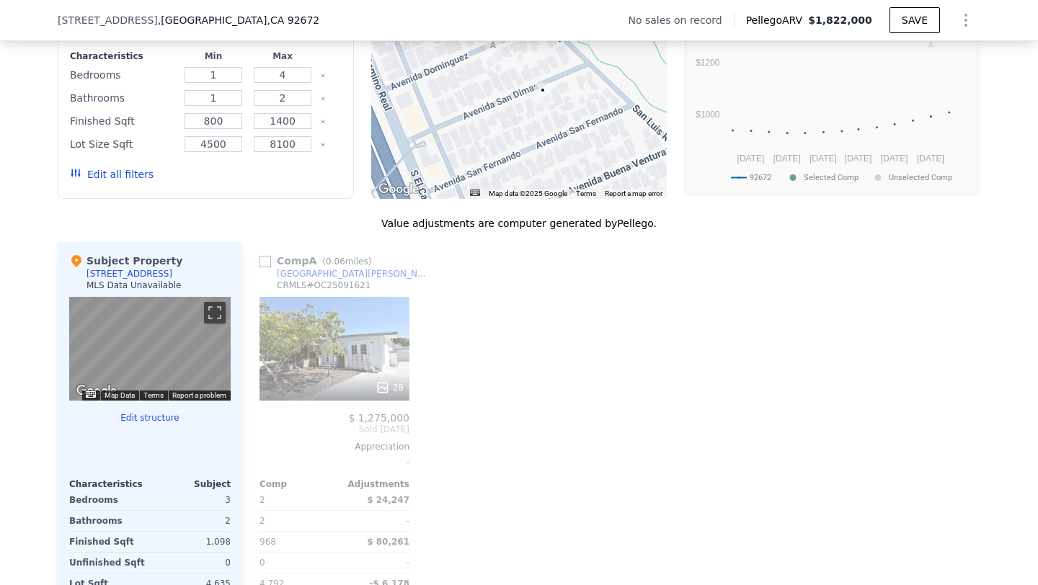
scroll to position [1221, 0]
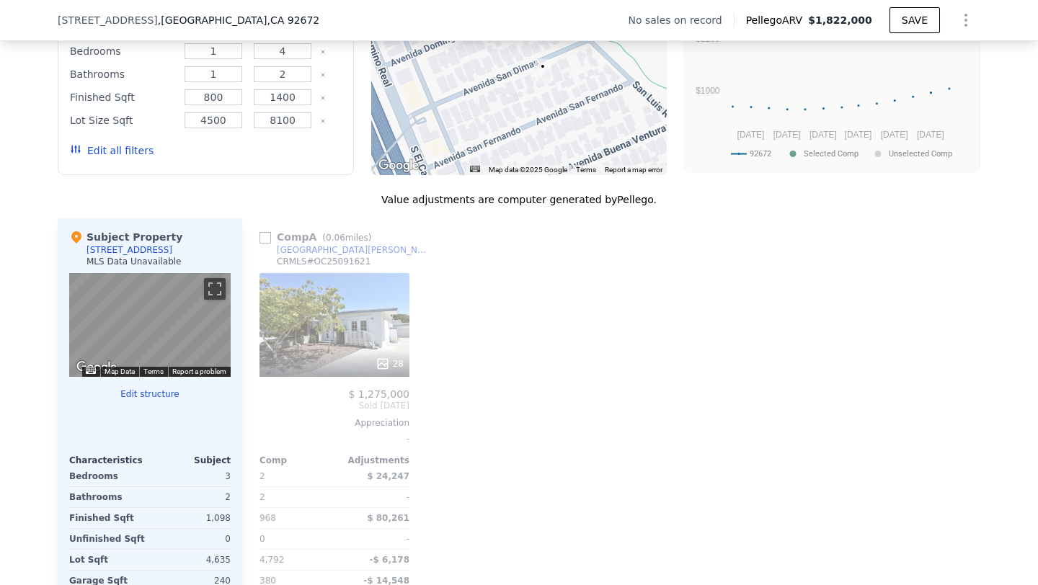
click at [366, 347] on div "28" at bounding box center [334, 325] width 150 height 104
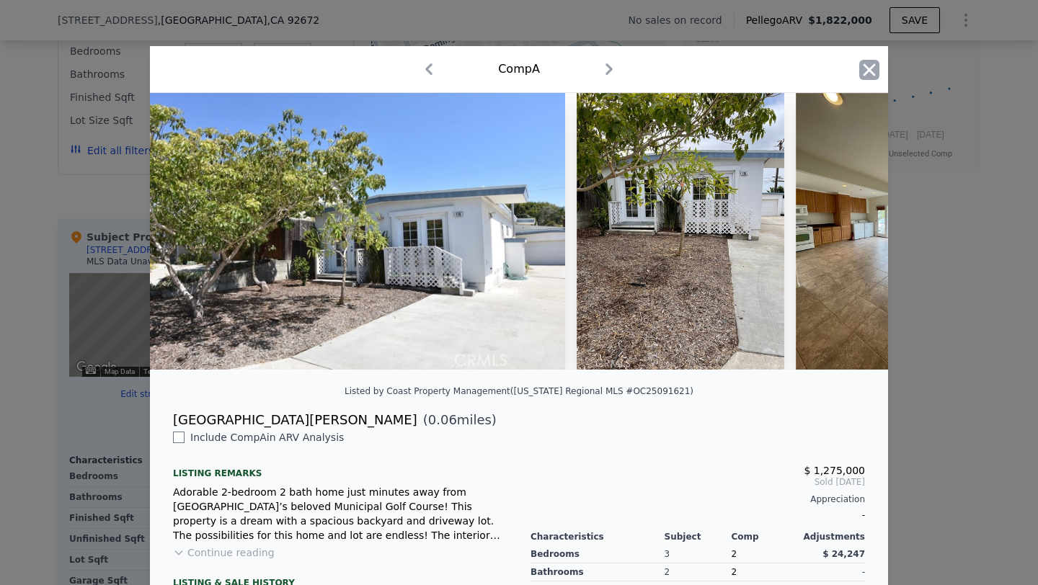
click at [860, 72] on icon "button" at bounding box center [869, 70] width 20 height 20
